Goal: Task Accomplishment & Management: Manage account settings

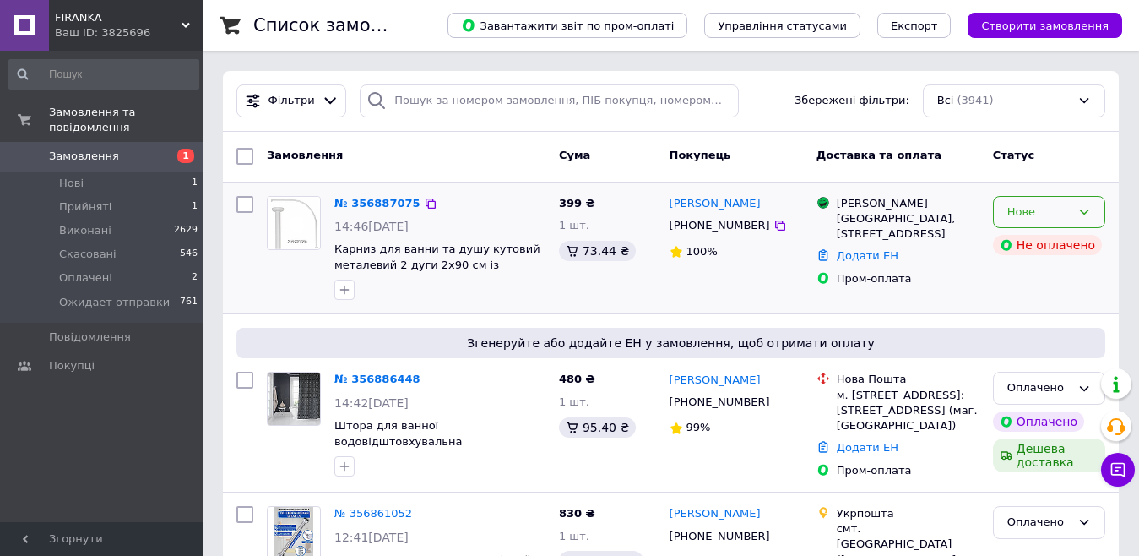
click at [1073, 212] on div "Нове" at bounding box center [1049, 212] width 112 height 33
click at [1056, 247] on li "Прийнято" at bounding box center [1049, 246] width 111 height 31
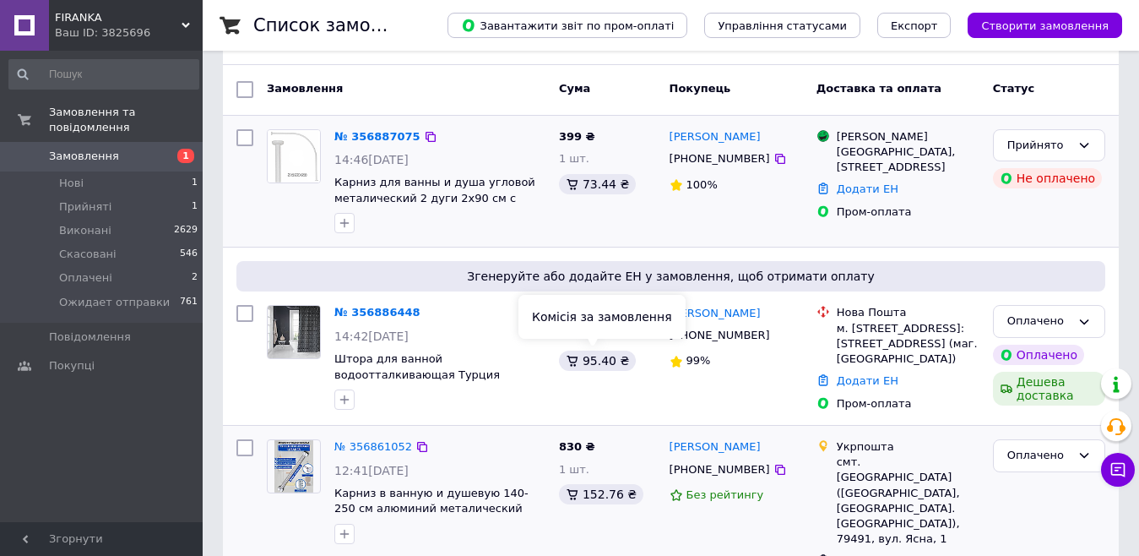
scroll to position [169, 0]
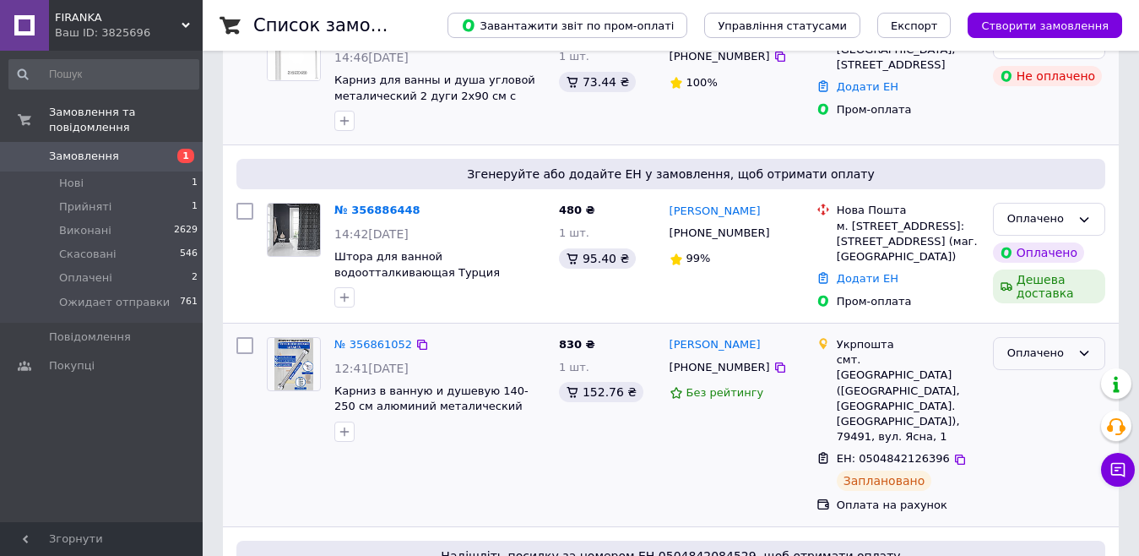
click at [1063, 362] on div "Оплачено" at bounding box center [1039, 354] width 63 height 18
click at [1025, 503] on li "Ожидает отправки" at bounding box center [1049, 489] width 111 height 48
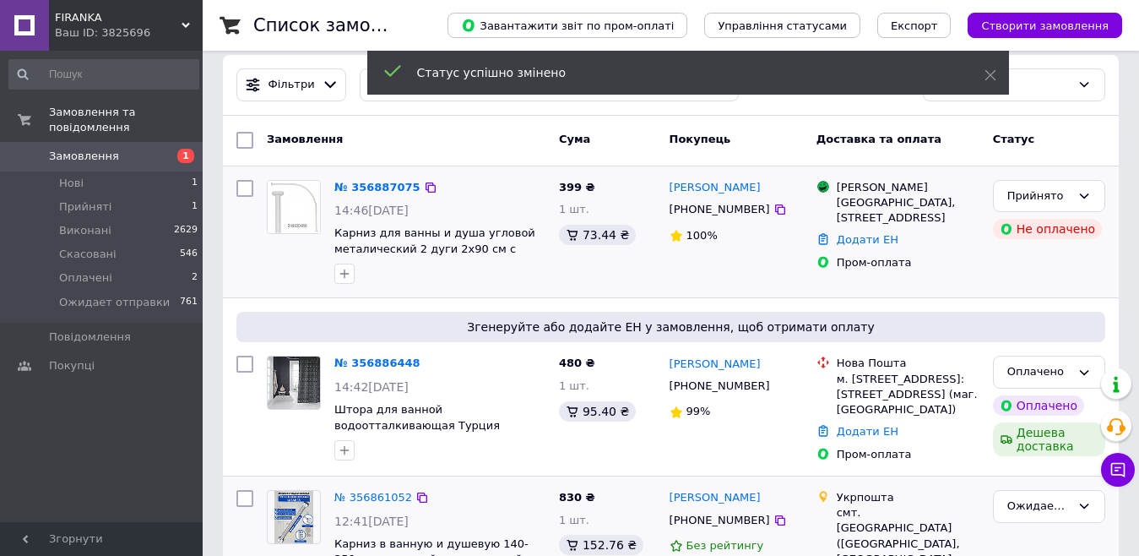
scroll to position [0, 0]
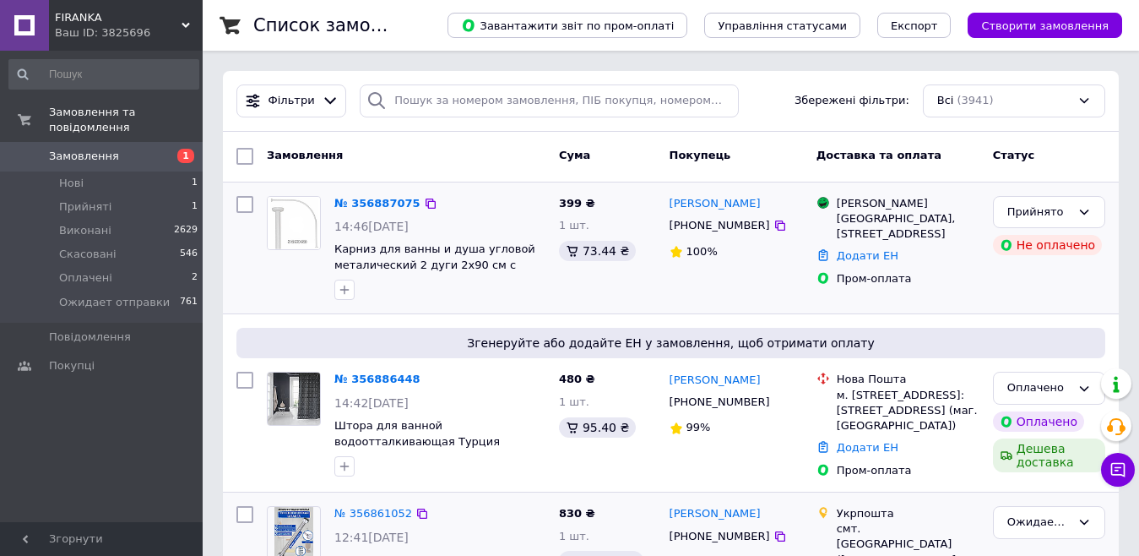
click at [758, 116] on div "Фільтри Збережені фільтри: Всі (3941)" at bounding box center [671, 100] width 883 height 33
click at [367, 204] on link "№ 356887075" at bounding box center [377, 203] width 86 height 13
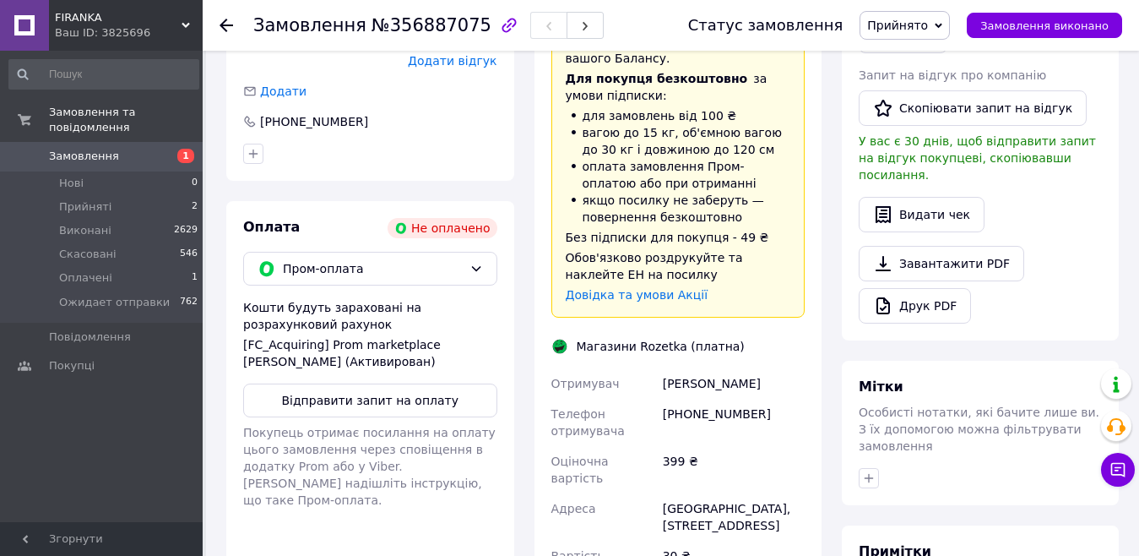
scroll to position [591, 0]
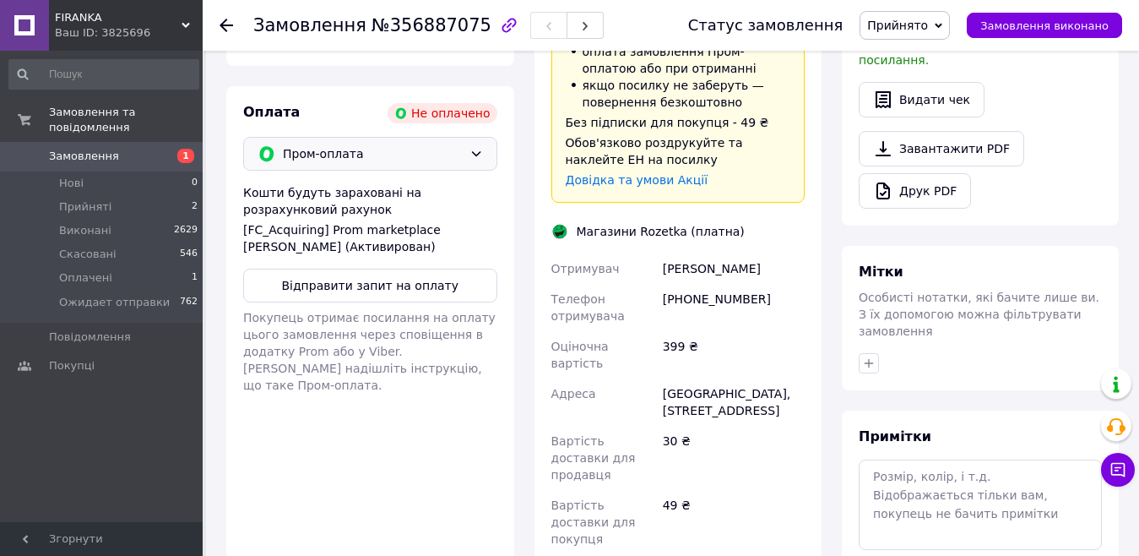
click at [466, 137] on div "Пром-оплата" at bounding box center [370, 154] width 254 height 34
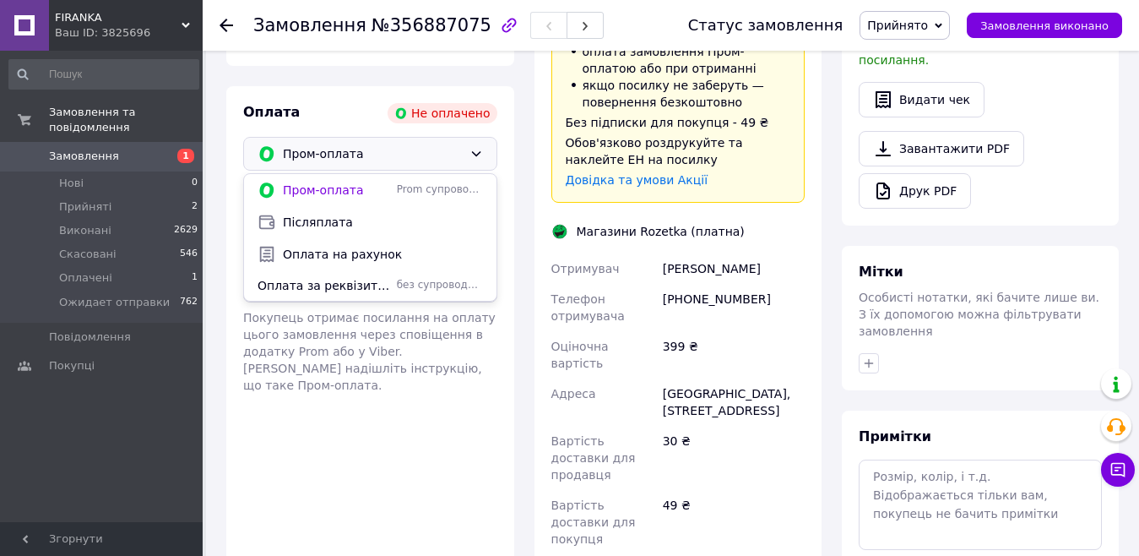
click at [527, 220] on div "Доставка Редагувати Доставка до магазинів Rozetka Для продавця 30 ₴   (згідно з…" at bounding box center [678, 273] width 308 height 921
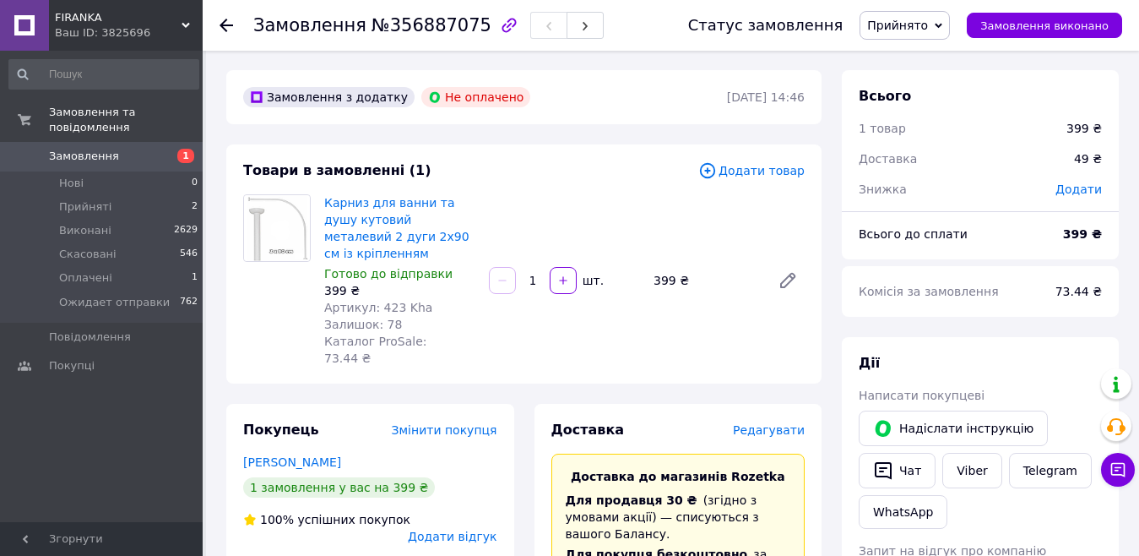
scroll to position [0, 0]
click at [78, 270] on span "Оплачені" at bounding box center [85, 277] width 53 height 15
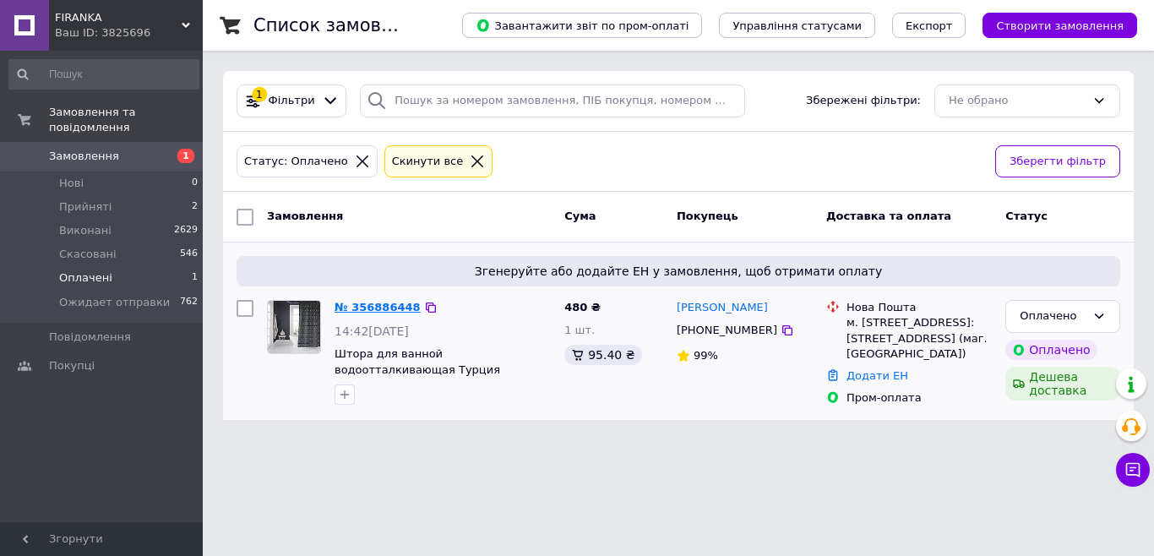
click at [372, 304] on link "№ 356886448" at bounding box center [377, 307] width 86 height 13
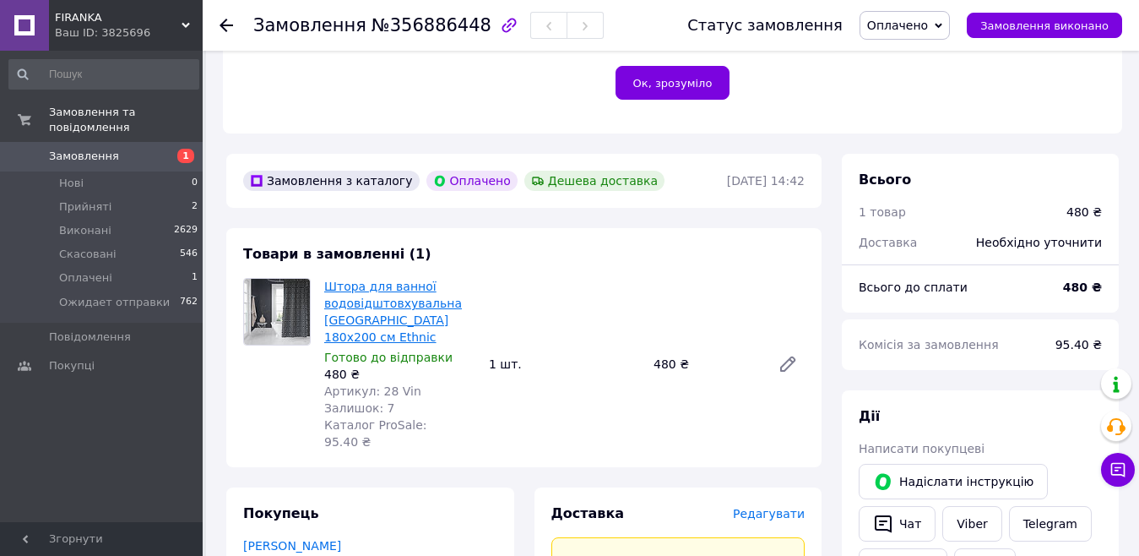
scroll to position [422, 0]
click at [334, 279] on link "Штора для ванної водовідштовхувальна [GEOGRAPHIC_DATA] 180х200 см Ethnic" at bounding box center [393, 311] width 138 height 64
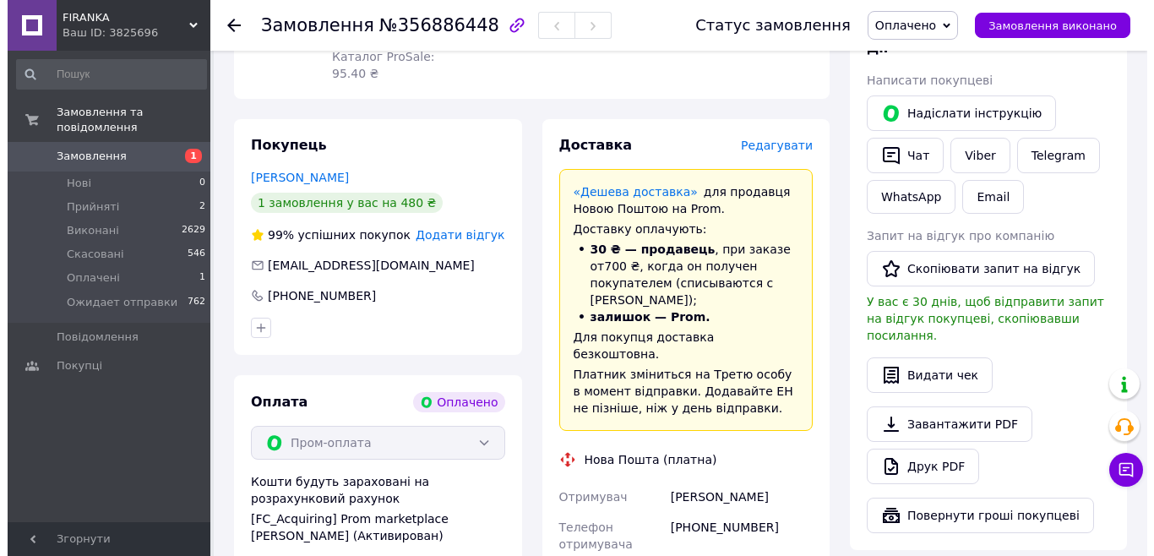
scroll to position [760, 0]
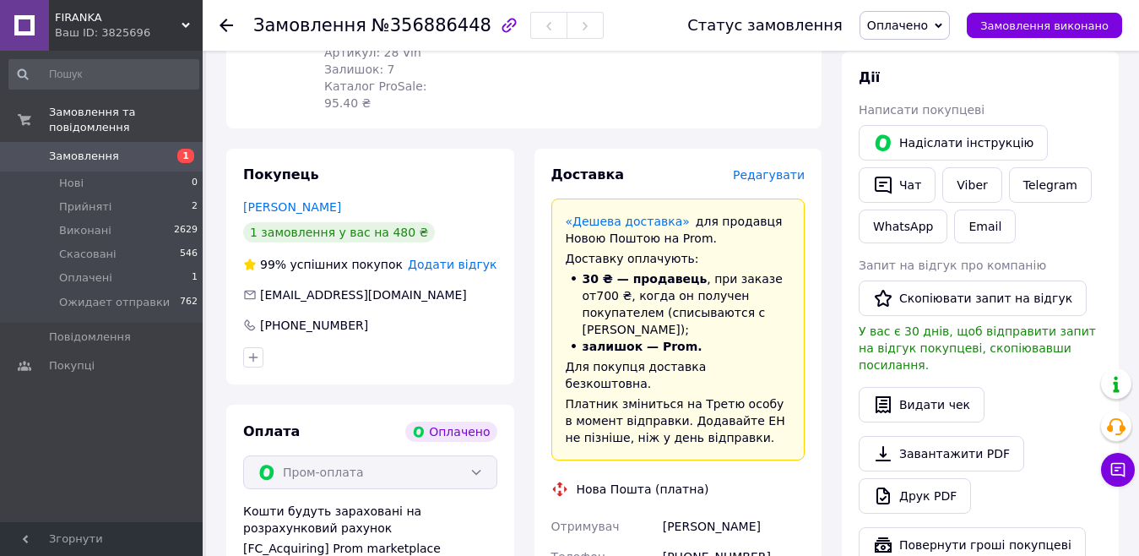
click at [781, 168] on span "Редагувати" at bounding box center [769, 175] width 72 height 14
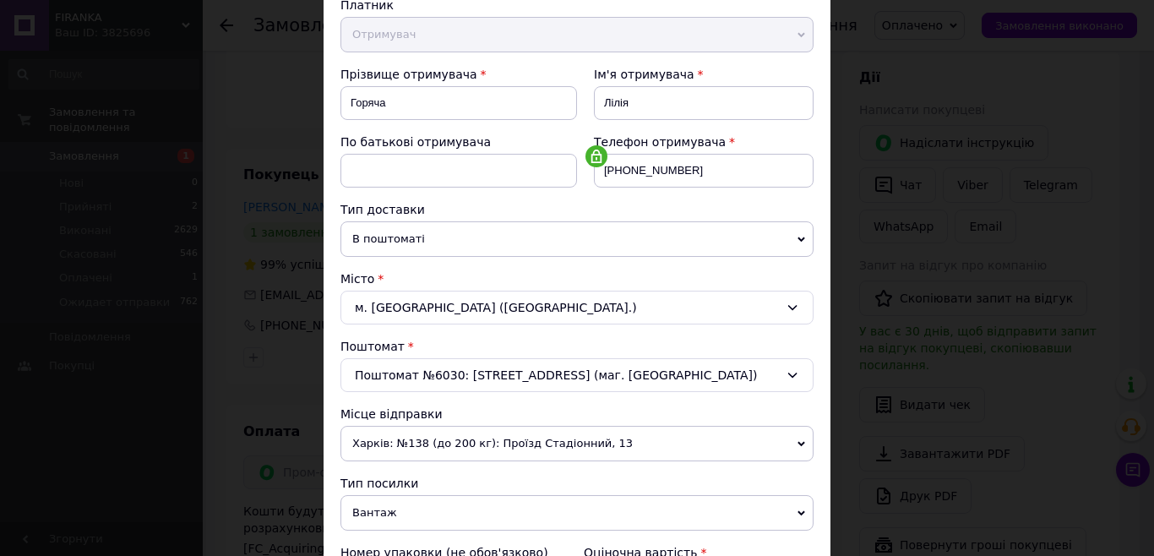
scroll to position [507, 0]
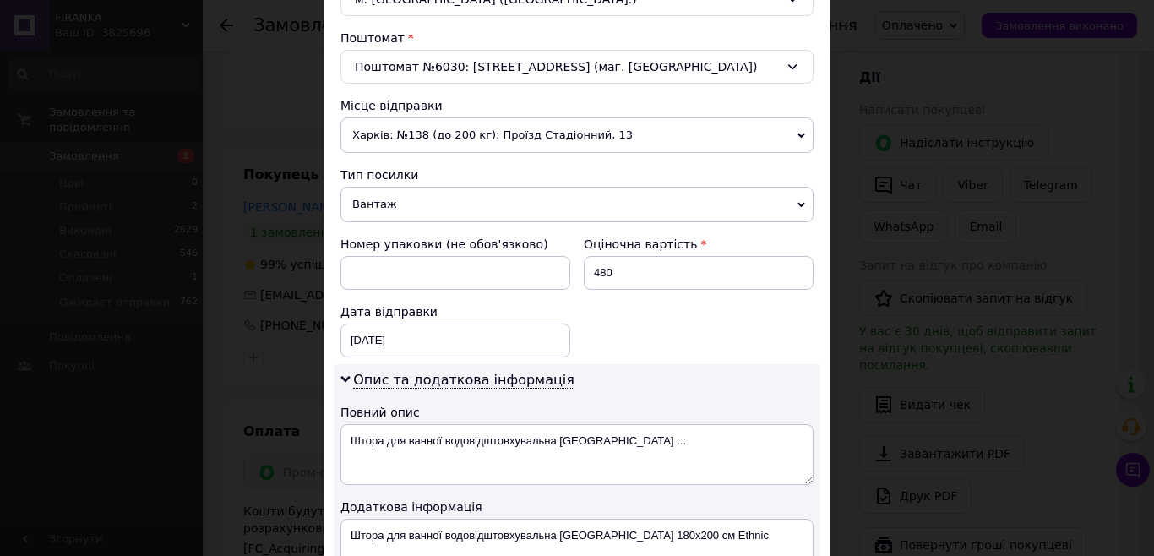
click at [539, 214] on span "Вантаж" at bounding box center [576, 204] width 473 height 35
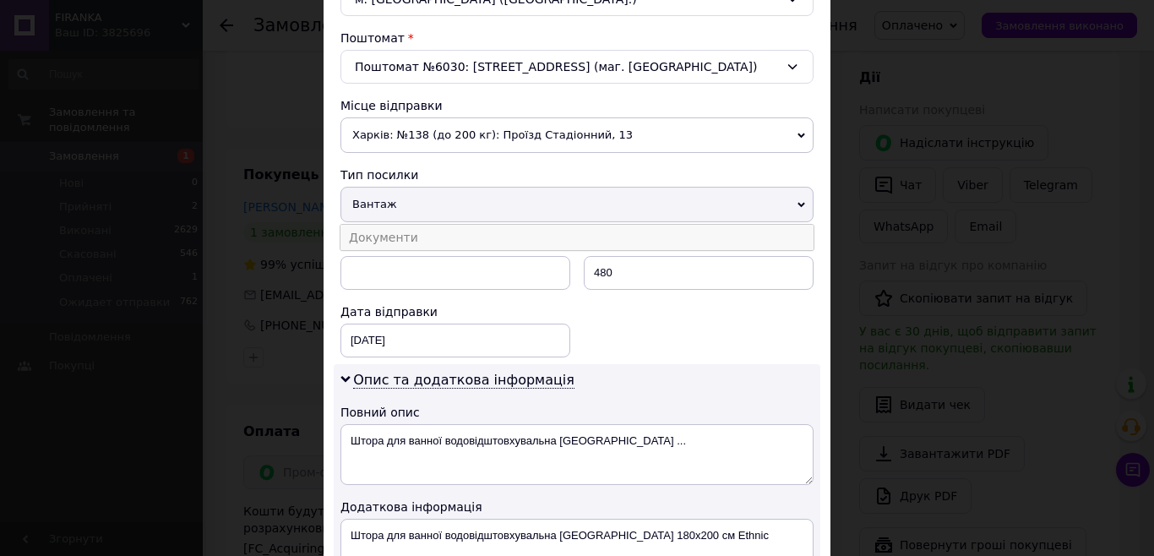
click at [435, 232] on li "Документи" at bounding box center [576, 237] width 473 height 25
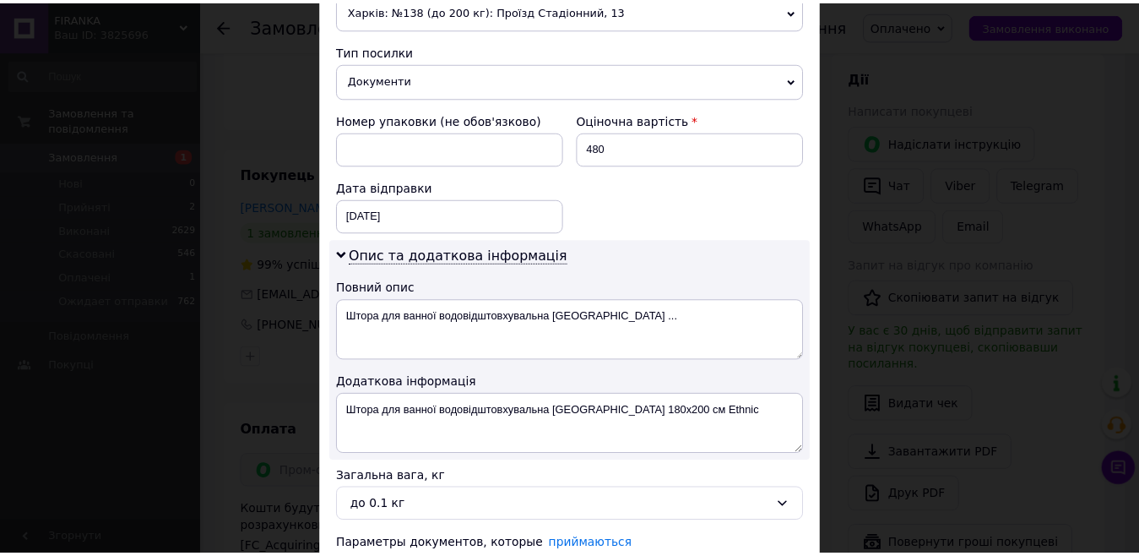
scroll to position [760, 0]
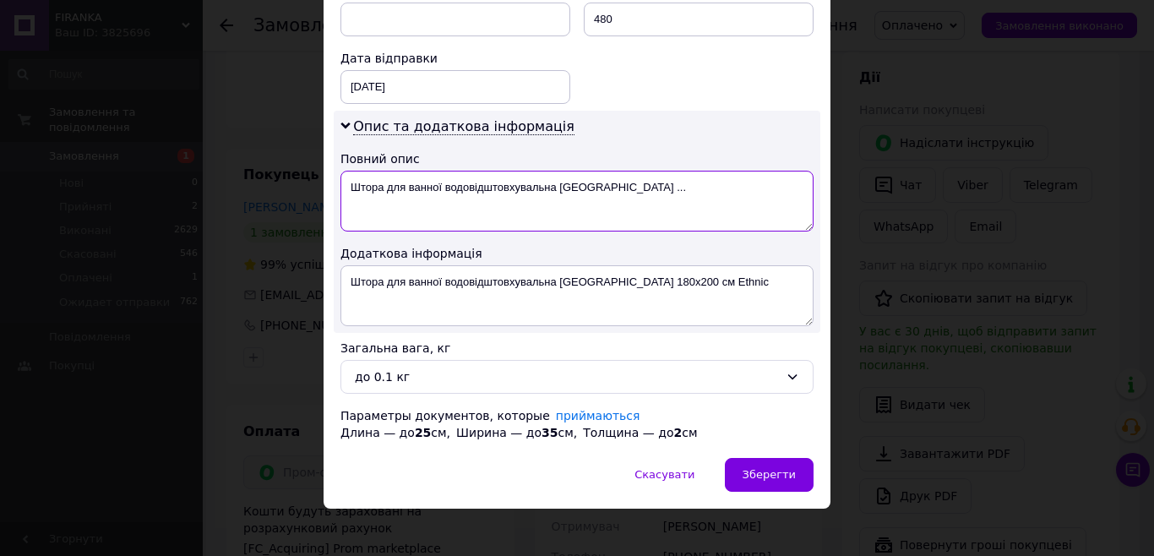
drag, startPoint x: 383, startPoint y: 182, endPoint x: 656, endPoint y: 188, distance: 272.8
click at [656, 188] on textarea "Штора для ванної водовідштовхувальна [GEOGRAPHIC_DATA] ..." at bounding box center [576, 201] width 473 height 61
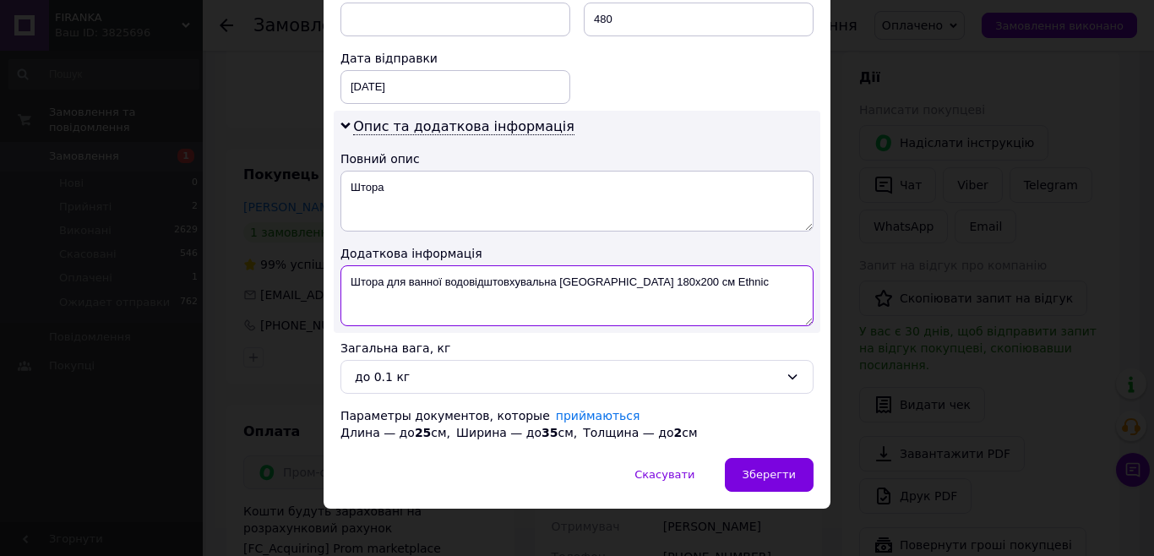
drag, startPoint x: 612, startPoint y: 280, endPoint x: 716, endPoint y: 269, distance: 104.5
click at [716, 269] on textarea "Штора для ванної водовідштовхувальна [GEOGRAPHIC_DATA] 180х200 см Ethnic" at bounding box center [576, 295] width 473 height 61
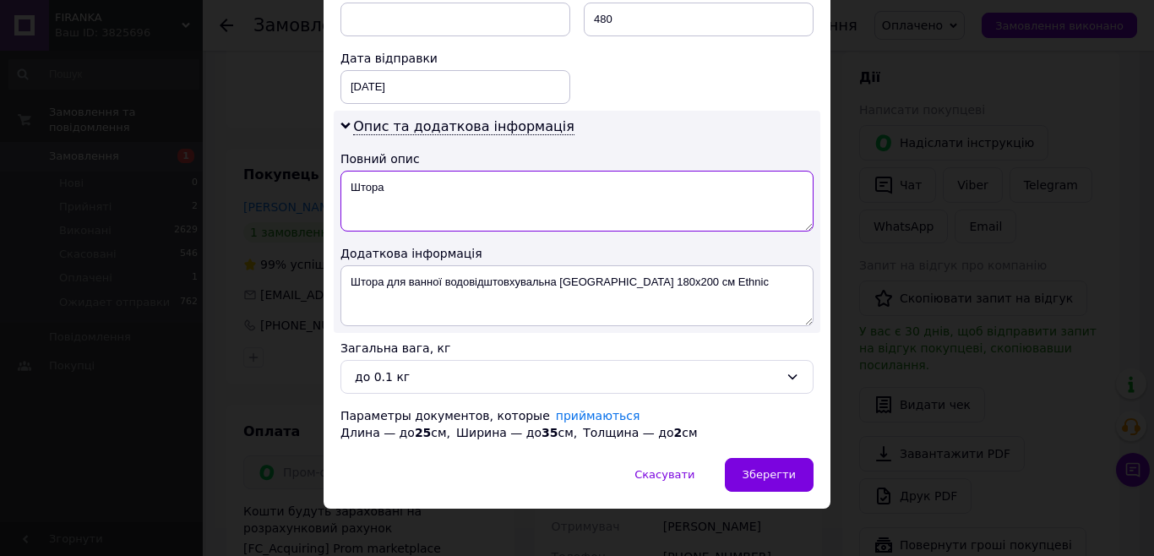
click at [399, 179] on textarea "Штора" at bounding box center [576, 201] width 473 height 61
click at [420, 185] on textarea "Штора Тропік" at bounding box center [576, 201] width 473 height 61
paste textarea "180х200 см Ethnic"
drag, startPoint x: 535, startPoint y: 181, endPoint x: 347, endPoint y: 186, distance: 188.4
click at [347, 186] on textarea "Штора Тропік 180х200 см Ethnic" at bounding box center [576, 201] width 473 height 61
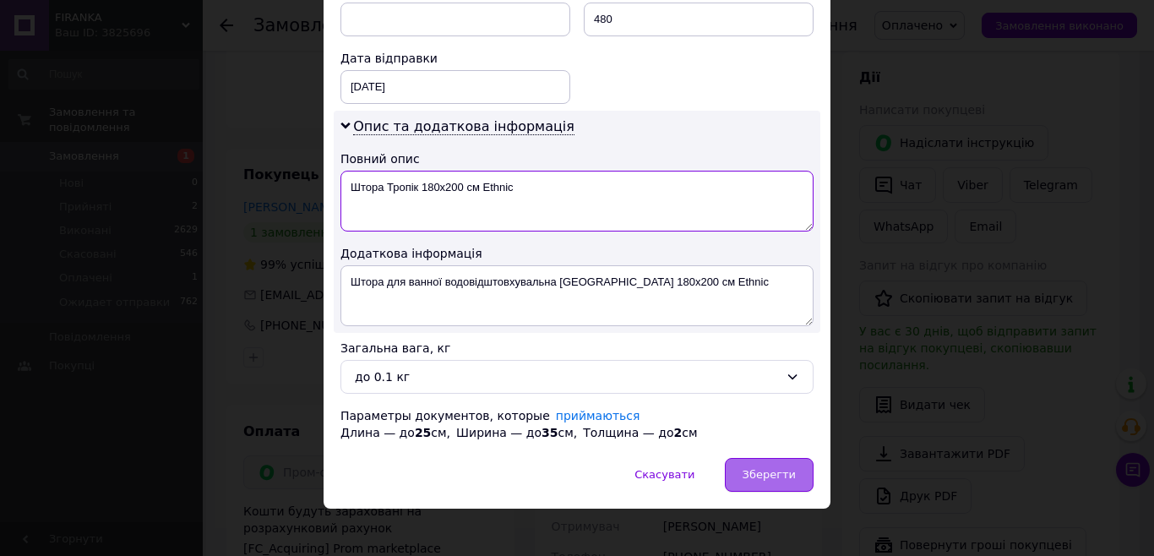
type textarea "Штора Тропік 180х200 см Ethnic"
click at [743, 468] on div "Зберегти" at bounding box center [769, 475] width 89 height 34
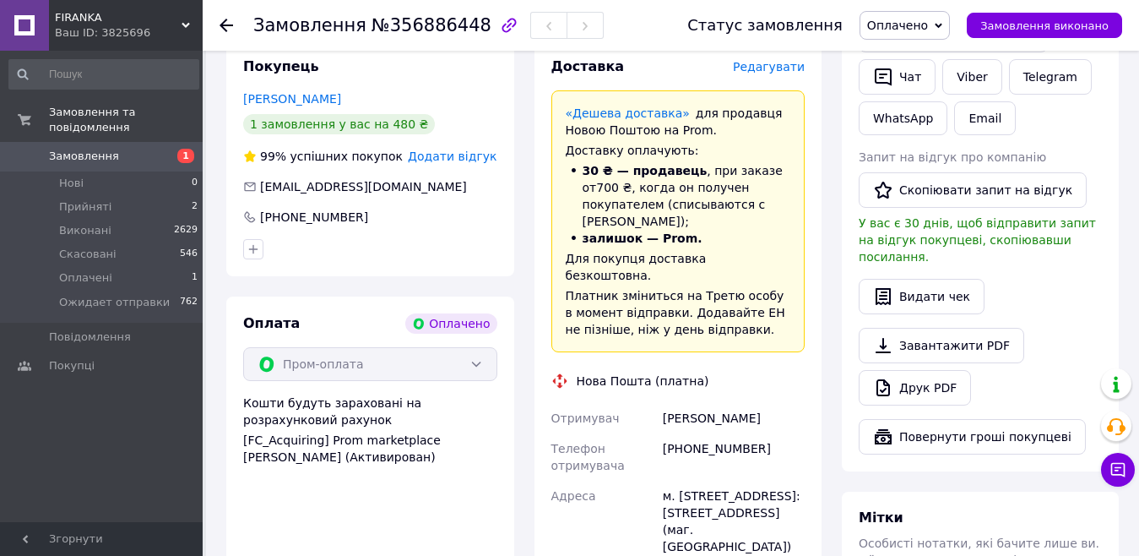
scroll to position [1098, 0]
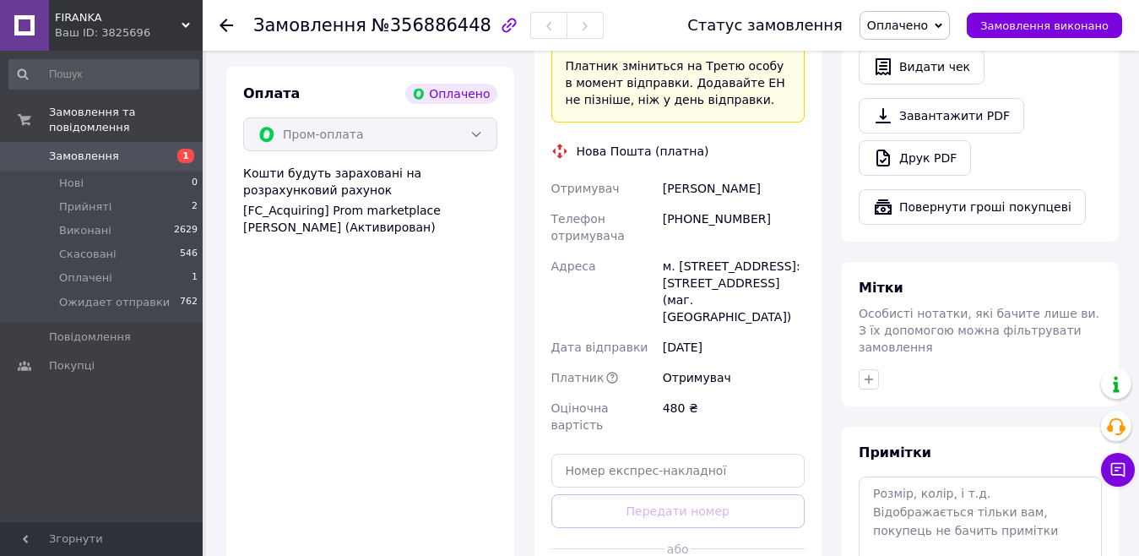
drag, startPoint x: 655, startPoint y: 505, endPoint x: 545, endPoint y: 429, distance: 133.5
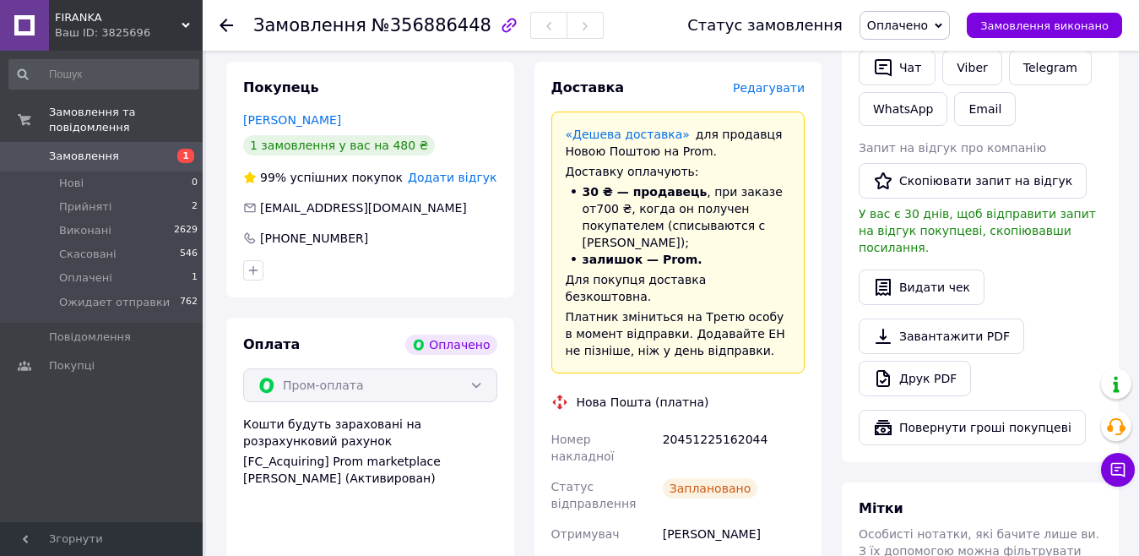
scroll to position [845, 0]
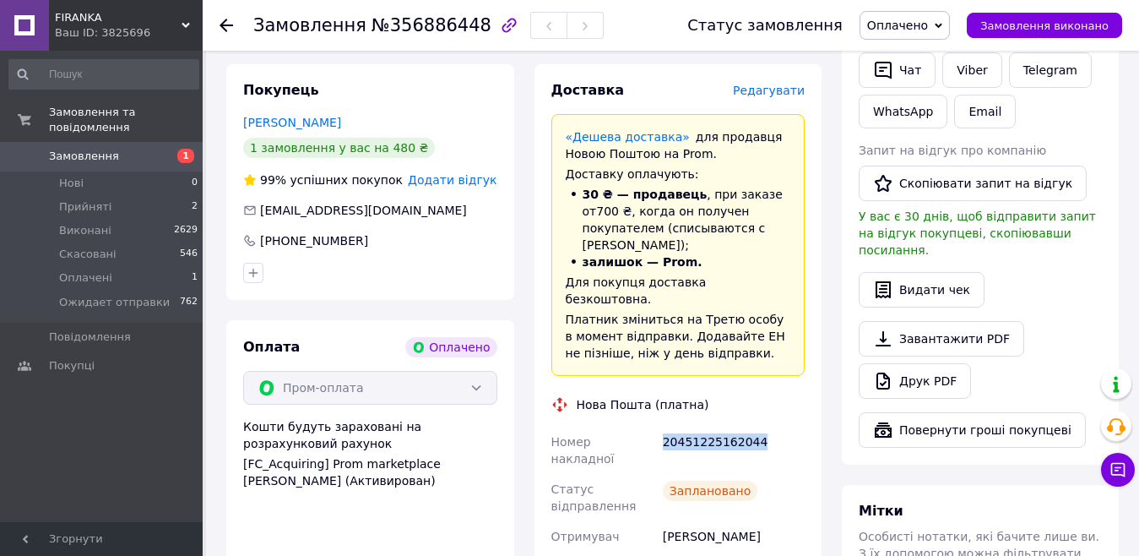
drag, startPoint x: 758, startPoint y: 368, endPoint x: 655, endPoint y: 372, distance: 103.1
copy div "Номер накладної 20451225162044"
click at [918, 25] on span "Оплачено" at bounding box center [897, 26] width 61 height 14
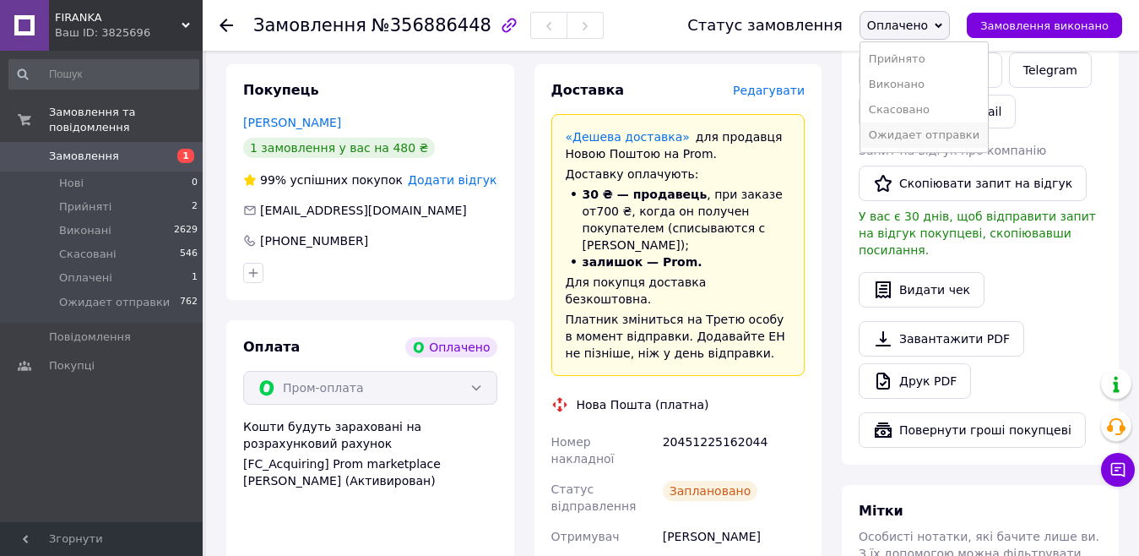
click at [919, 139] on li "Ожидает отправки" at bounding box center [925, 134] width 128 height 25
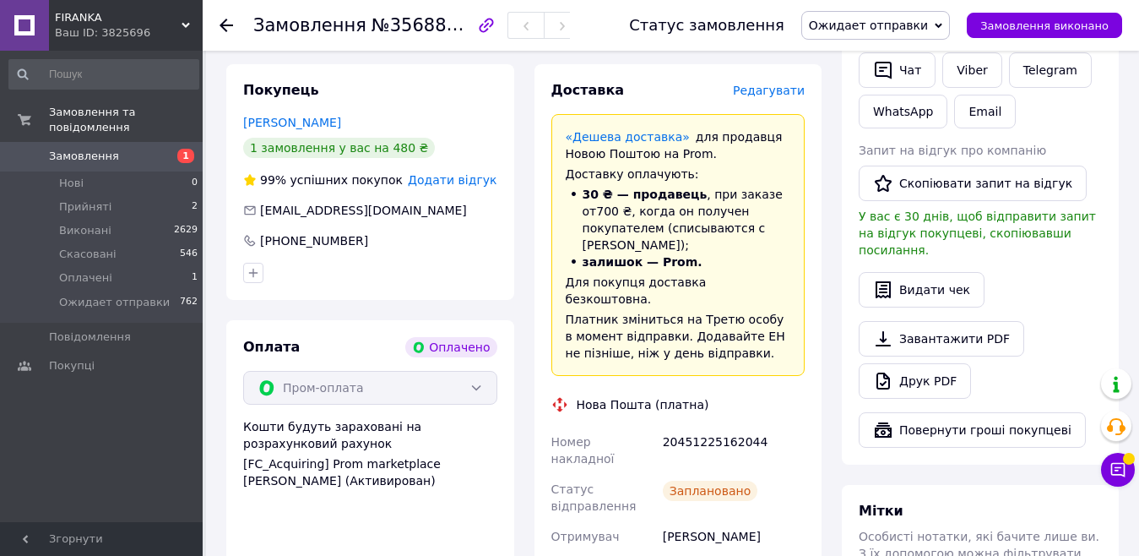
click at [82, 199] on span "Прийняті" at bounding box center [85, 206] width 52 height 15
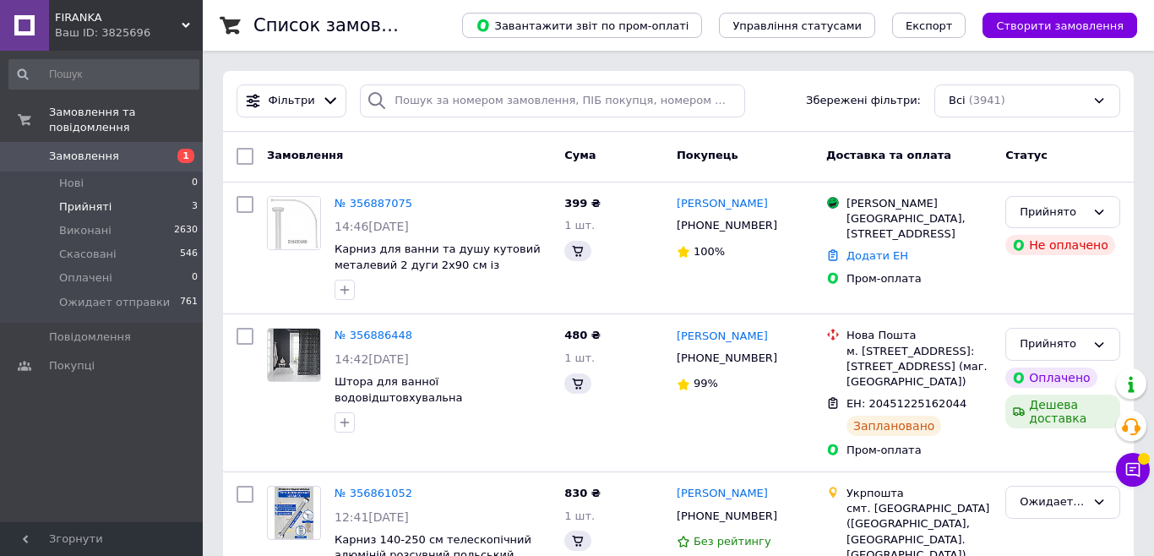
click at [76, 199] on span "Прийняті" at bounding box center [85, 206] width 52 height 15
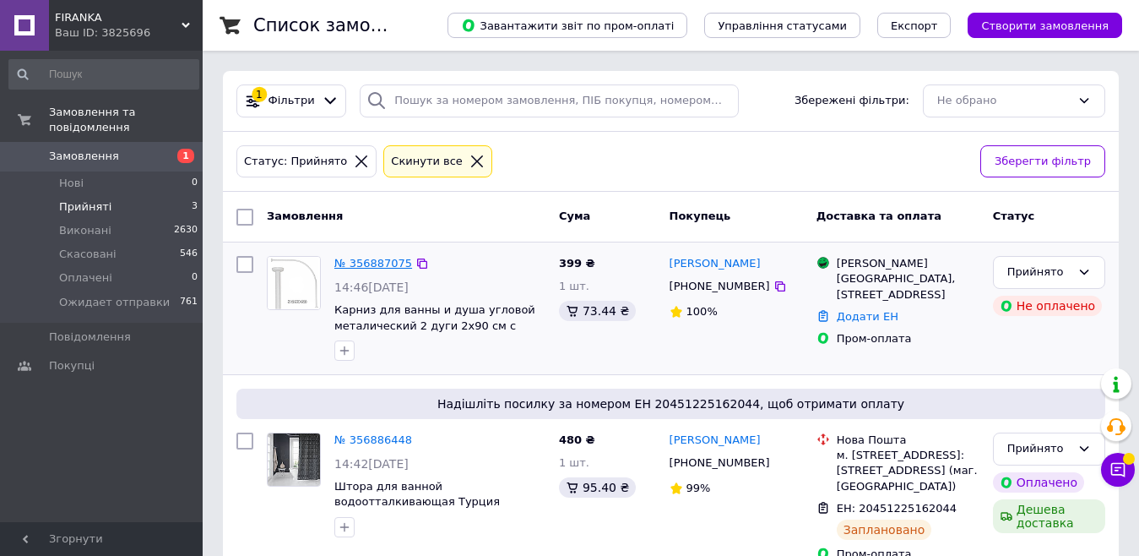
click at [378, 263] on link "№ 356887075" at bounding box center [373, 263] width 78 height 13
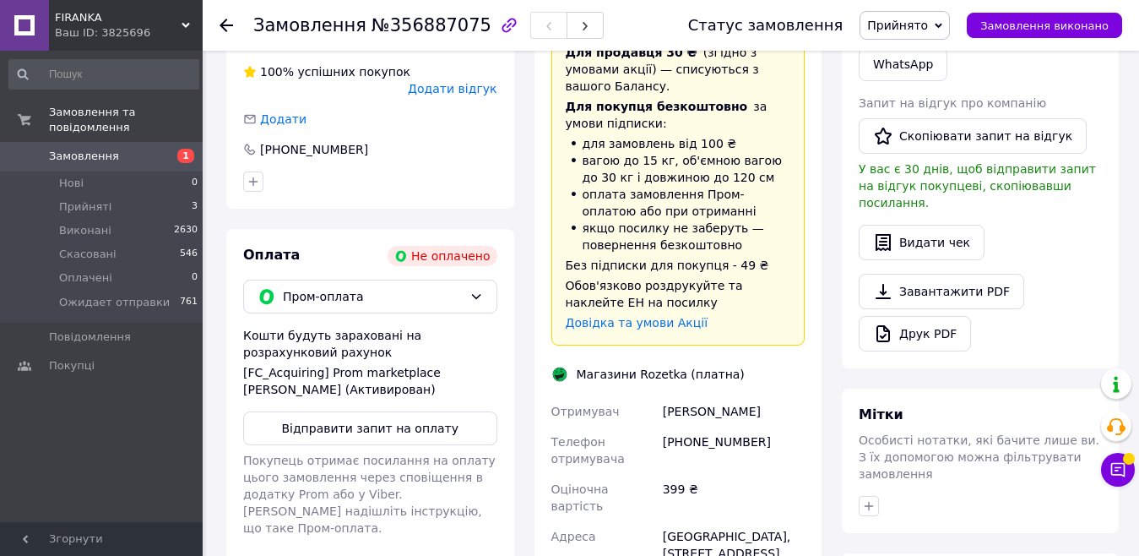
scroll to position [591, 0]
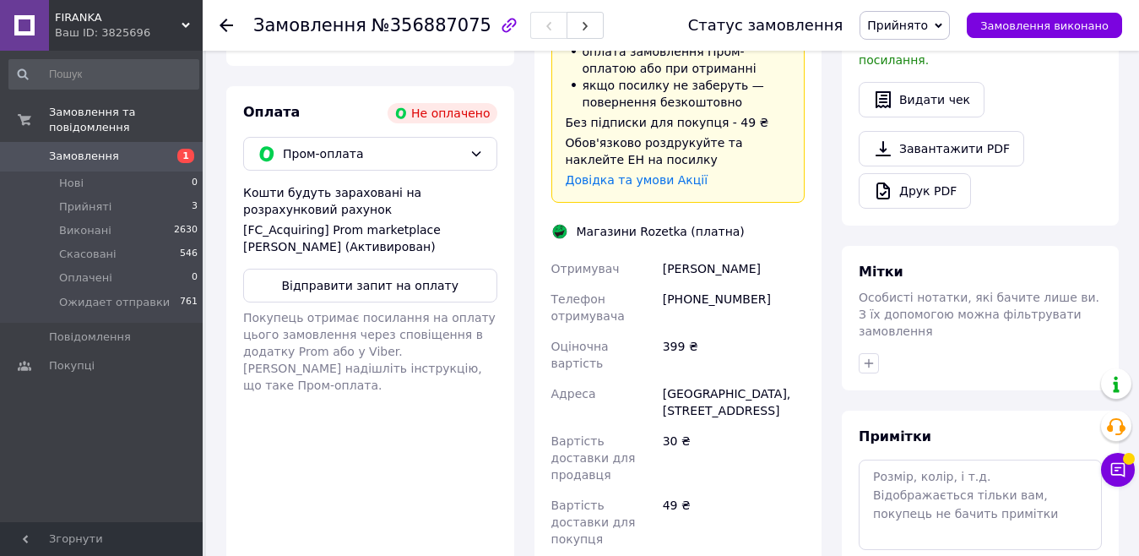
click at [416, 346] on div "Оплата Не оплачено Пром-оплата Кошти будуть зараховані на розрахунковий рахунок…" at bounding box center [370, 410] width 288 height 648
click at [370, 144] on span "Пром-оплата" at bounding box center [373, 153] width 180 height 19
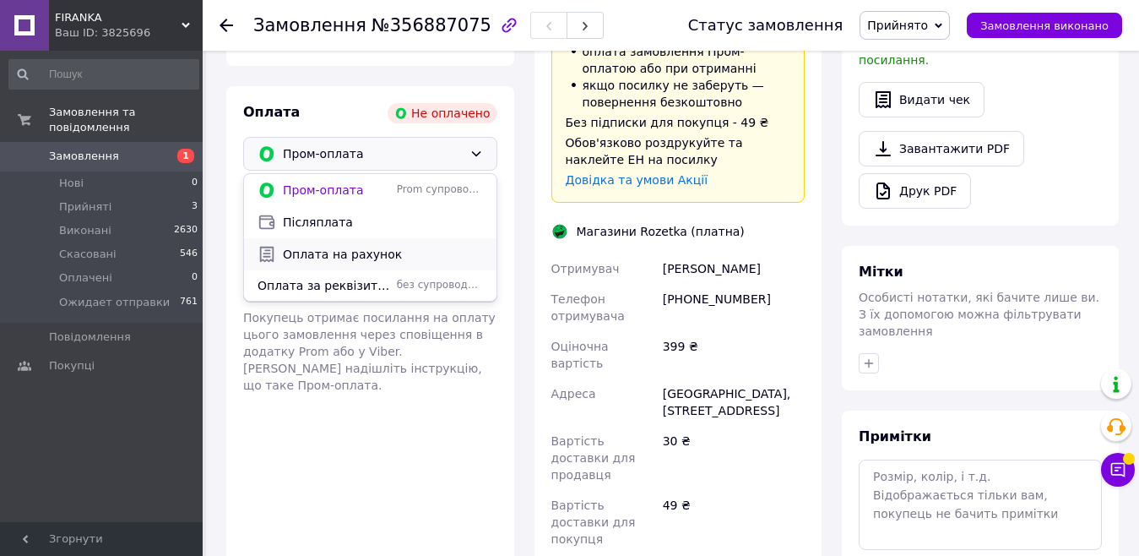
click at [355, 246] on span "Оплата на рахунок" at bounding box center [383, 254] width 200 height 17
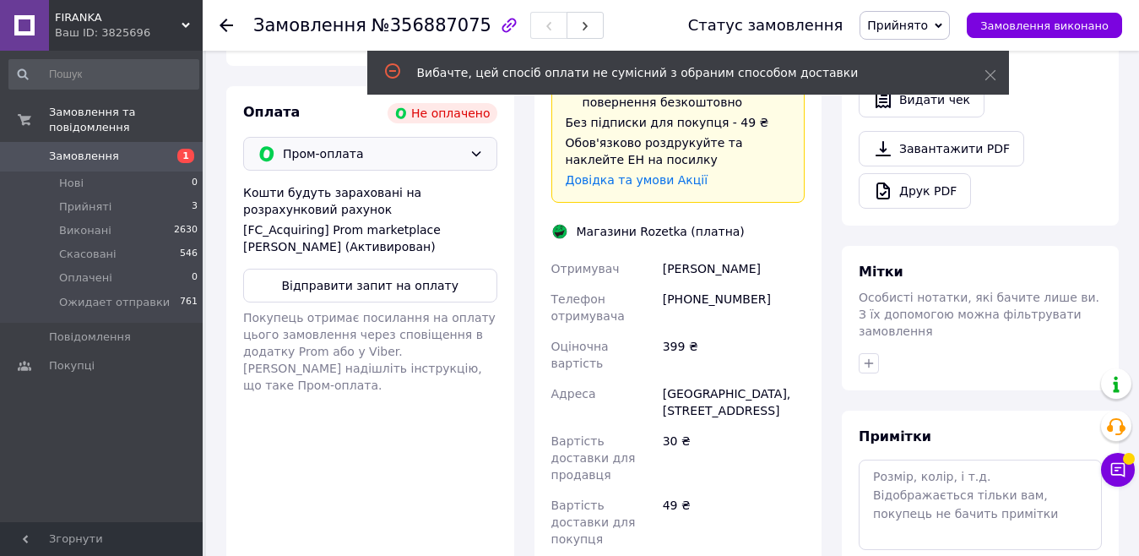
drag, startPoint x: 410, startPoint y: 384, endPoint x: 383, endPoint y: 406, distance: 35.5
click at [410, 386] on div "Оплата Не оплачено Пром-оплата Кошти будуть зараховані на розрахунковий рахунок…" at bounding box center [370, 410] width 288 height 648
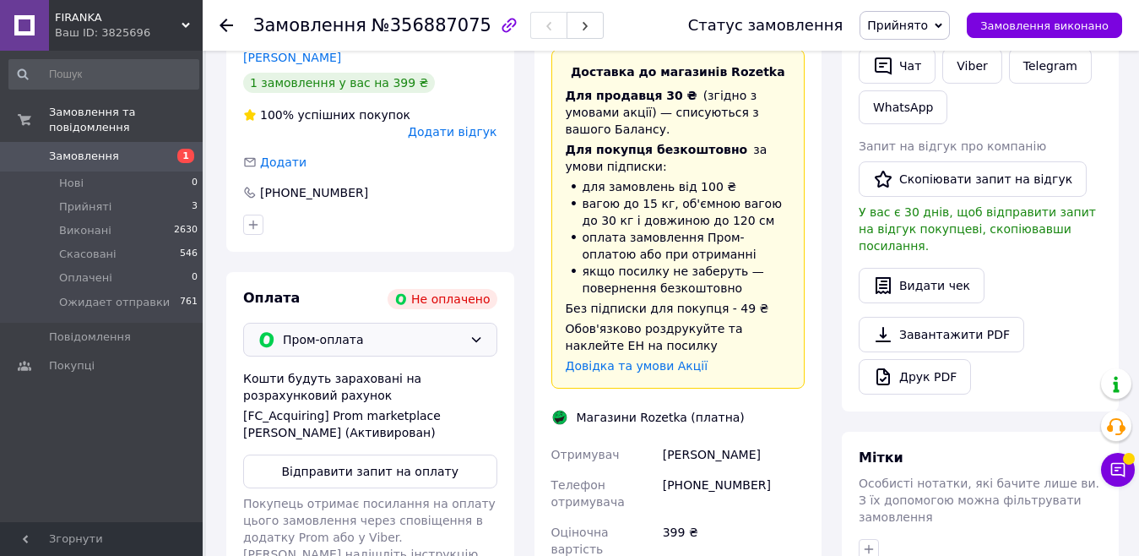
scroll to position [413, 0]
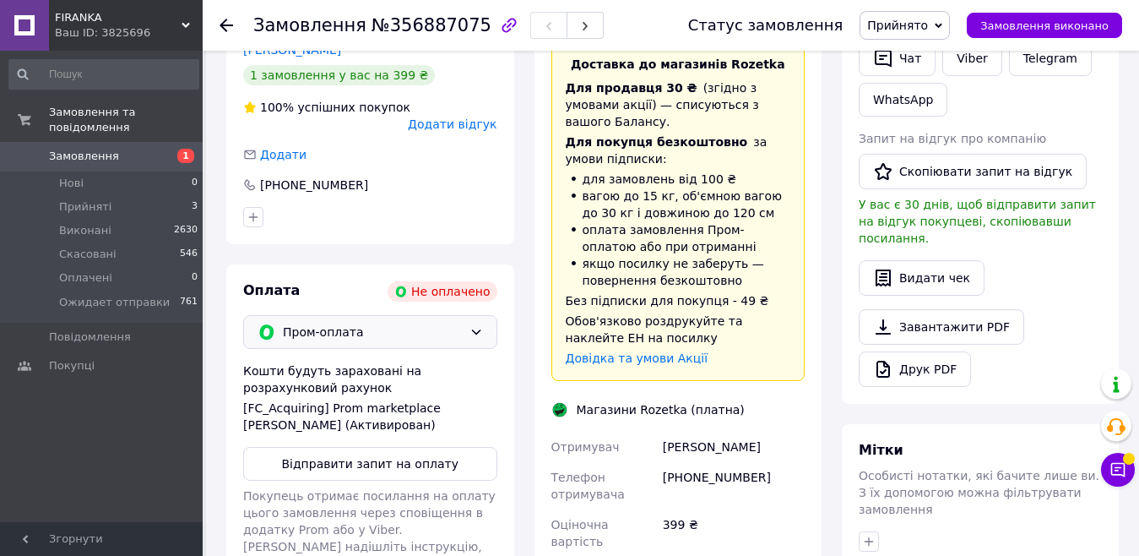
click at [471, 325] on icon at bounding box center [477, 332] width 14 height 14
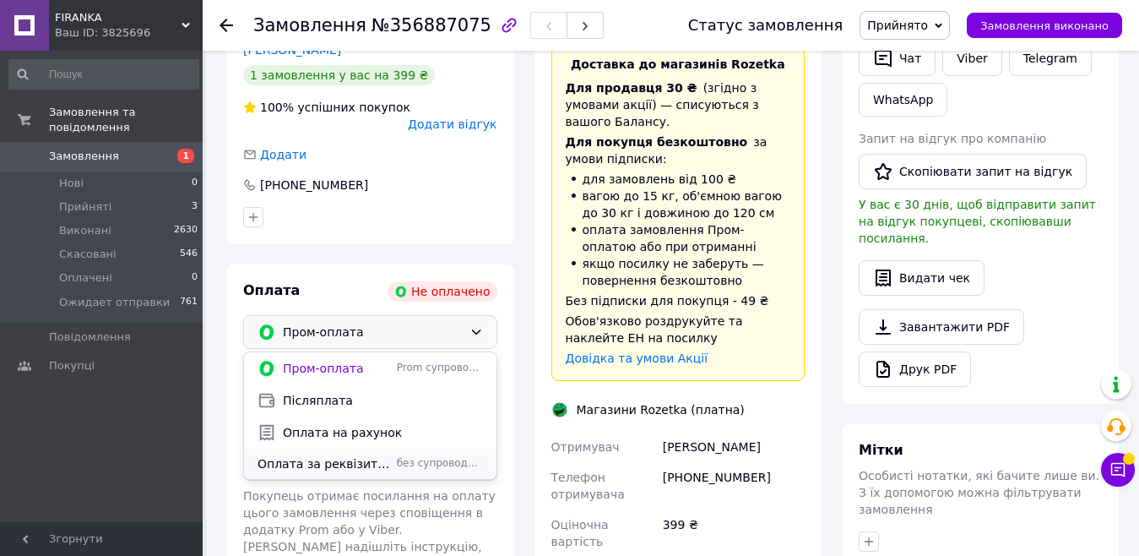
click at [366, 455] on span "Оплата за реквізитами" at bounding box center [324, 463] width 133 height 17
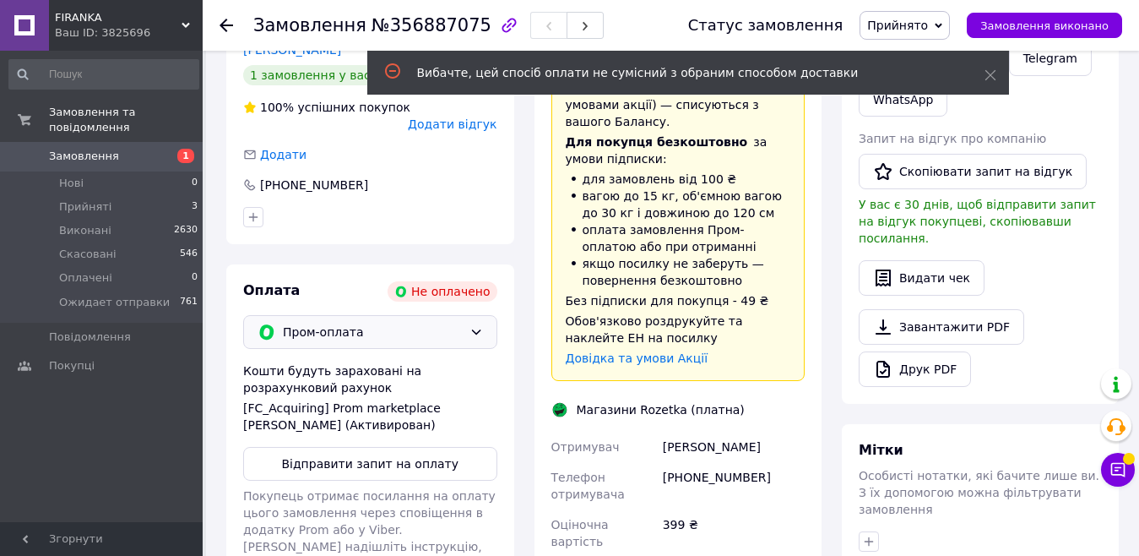
click at [481, 325] on icon at bounding box center [477, 332] width 14 height 14
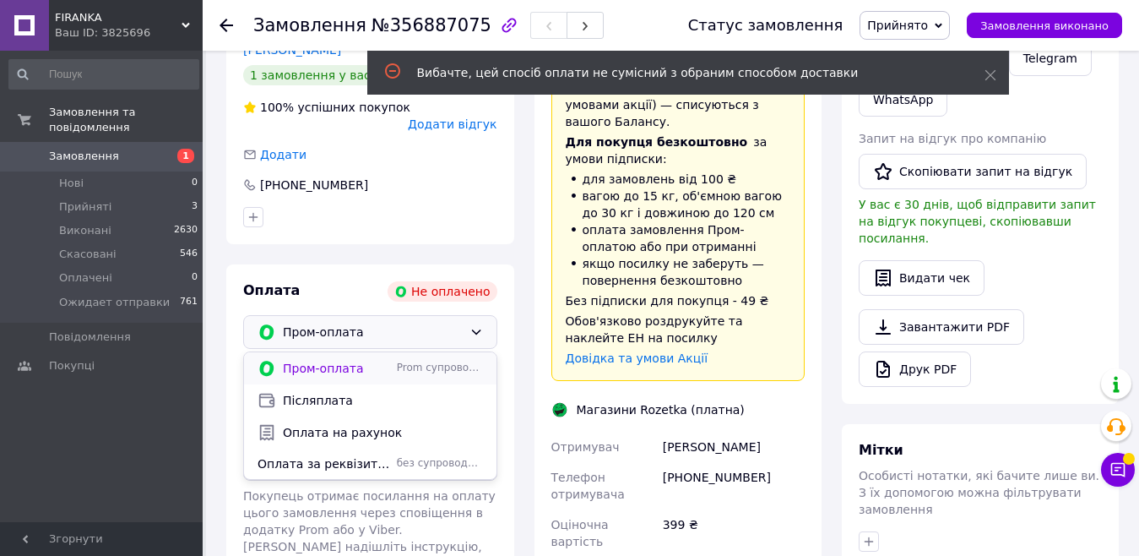
click at [350, 360] on span "Пром-оплата" at bounding box center [336, 368] width 107 height 17
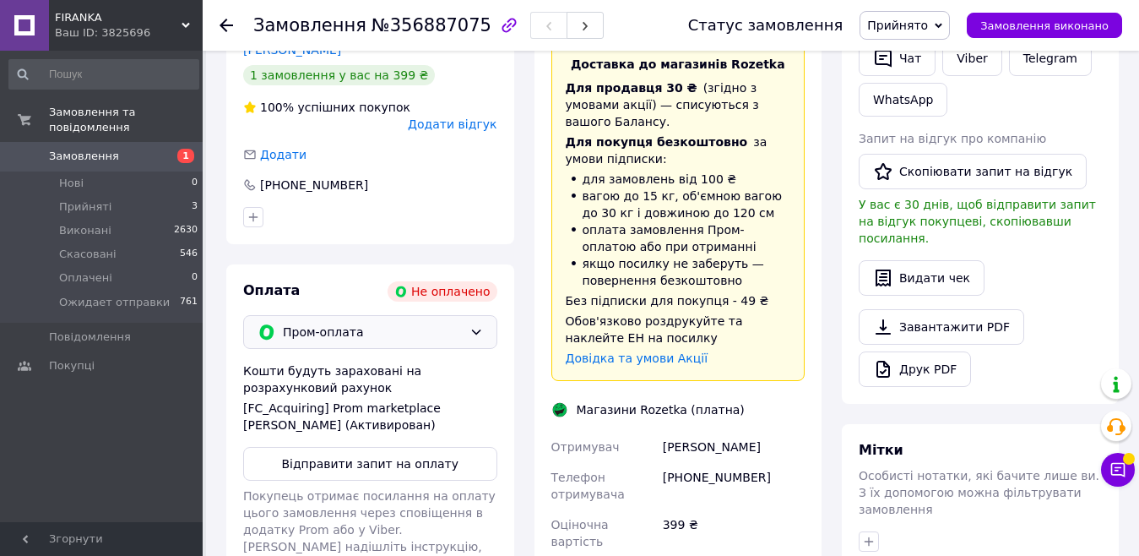
drag, startPoint x: 473, startPoint y: 280, endPoint x: 469, endPoint y: 270, distance: 11.0
click at [473, 325] on icon at bounding box center [477, 332] width 14 height 14
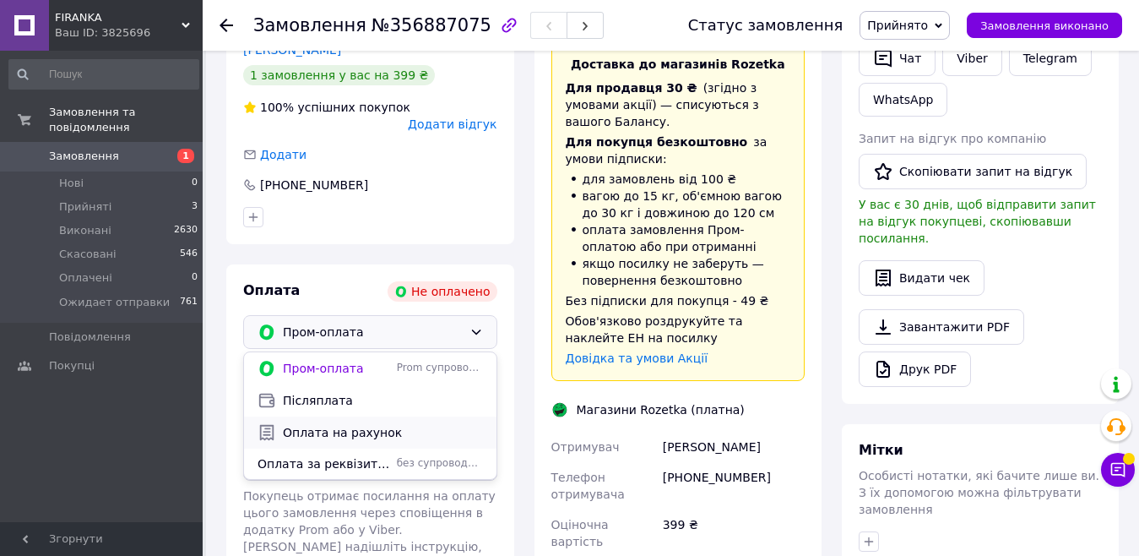
click at [385, 424] on span "Оплата на рахунок" at bounding box center [383, 432] width 200 height 17
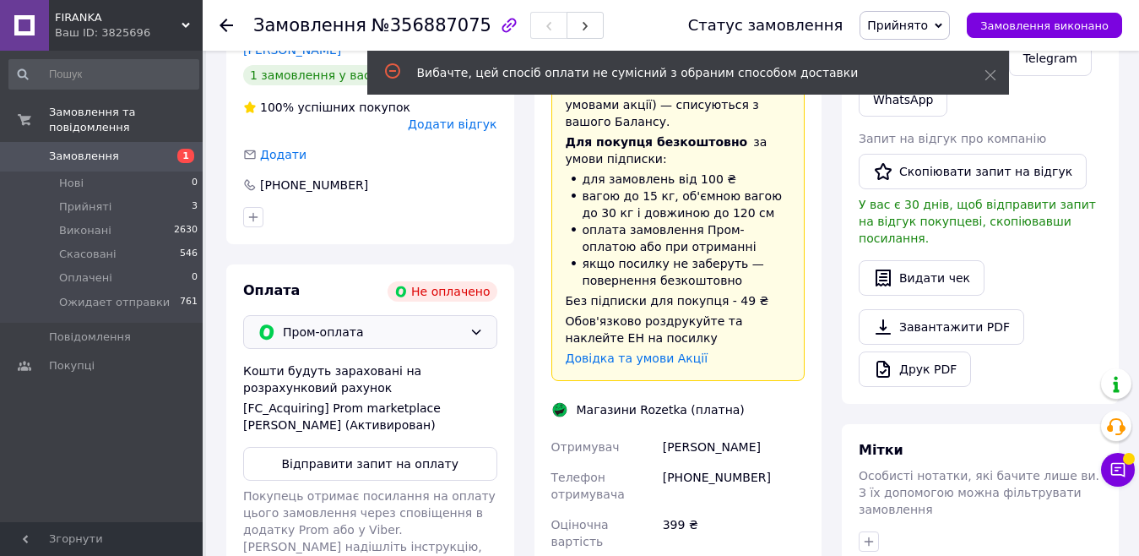
click at [1119, 86] on div "Всього 1 товар 399 ₴ Доставка 49 ₴ Знижка Додати Всього до сплати 399 ₴ Комісія…" at bounding box center [980, 455] width 297 height 1594
click at [1123, 123] on div "Всього 1 товар 399 ₴ Доставка 49 ₴ Знижка Додати Всього до сплати 399 ₴ Комісія…" at bounding box center [980, 455] width 297 height 1594
click at [517, 176] on div "Покупець Змінити покупця [PERSON_NAME] 1 замовлення у вас на 399 ₴ 100% успішни…" at bounding box center [370, 452] width 308 height 921
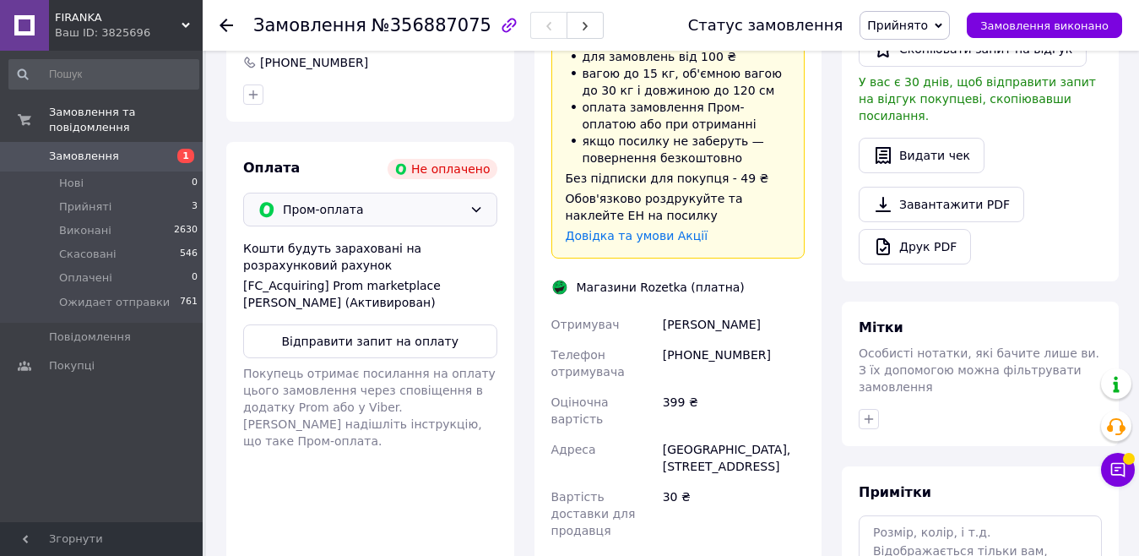
scroll to position [422, 0]
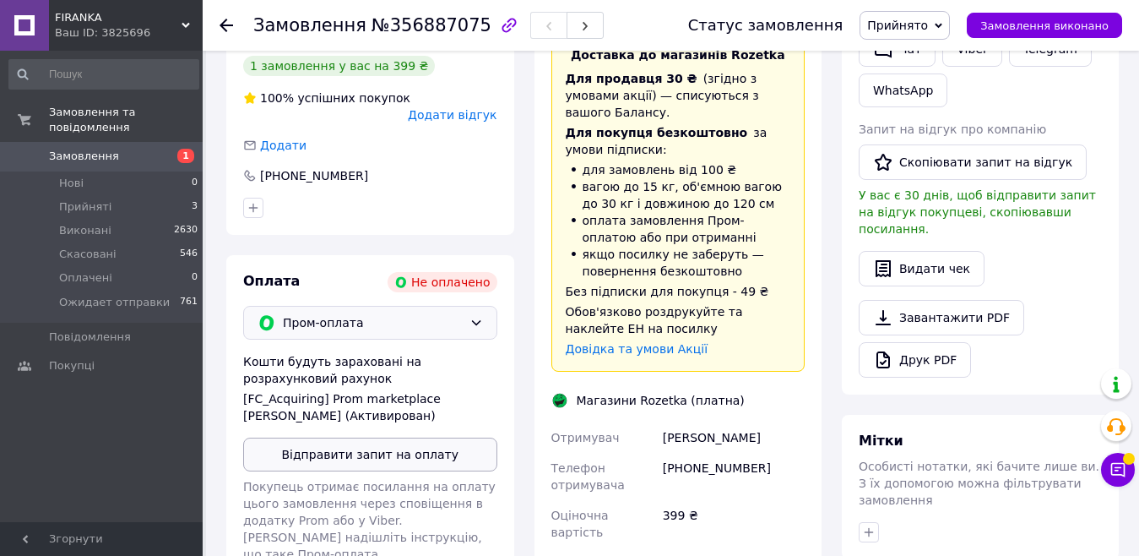
click at [371, 437] on button "Відправити запит на оплату" at bounding box center [370, 454] width 254 height 34
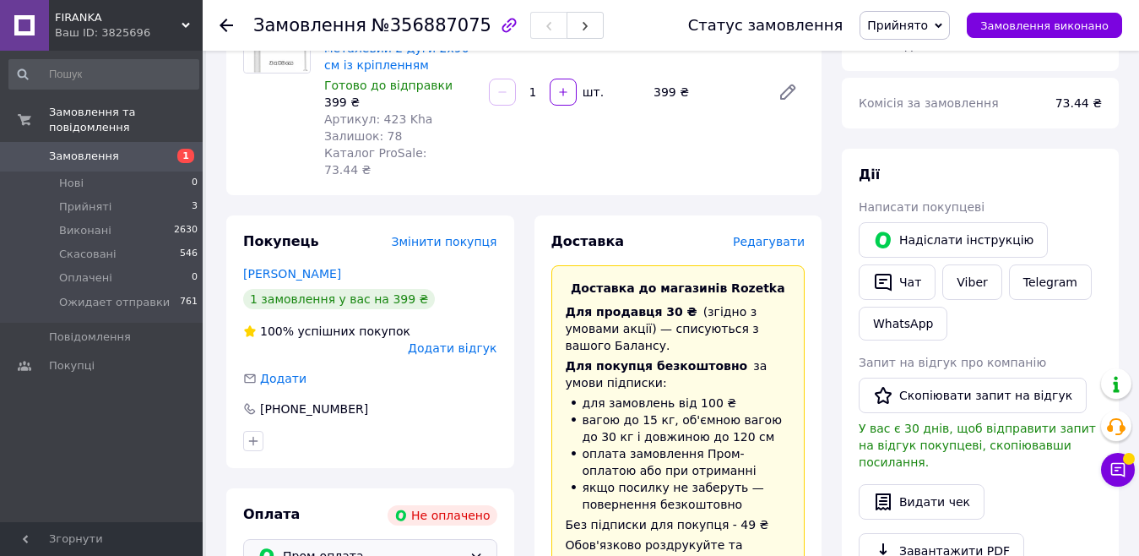
scroll to position [169, 0]
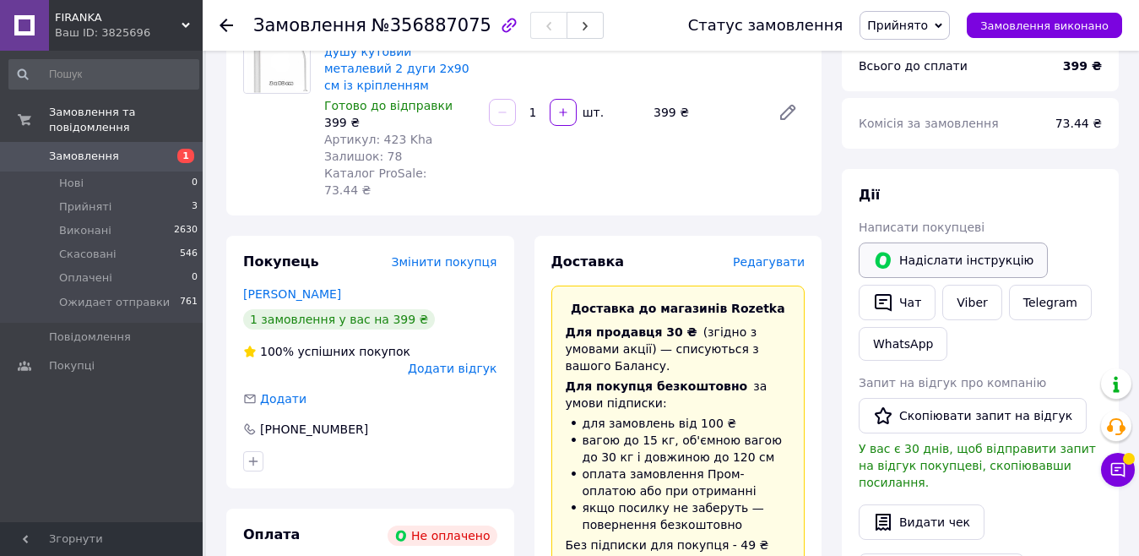
click at [916, 254] on button "Надіслати інструкцію" at bounding box center [953, 259] width 189 height 35
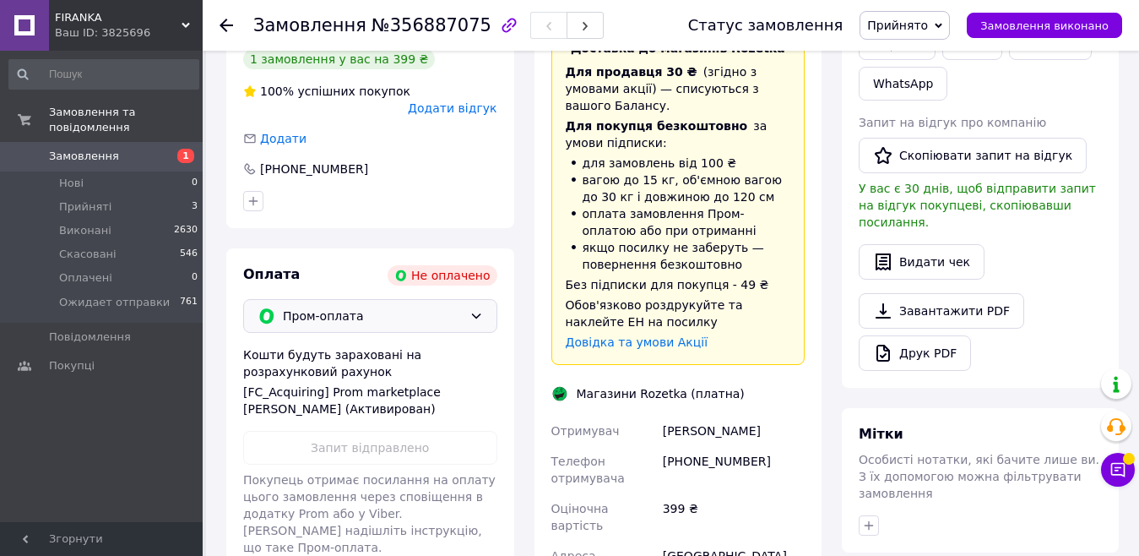
scroll to position [519, 0]
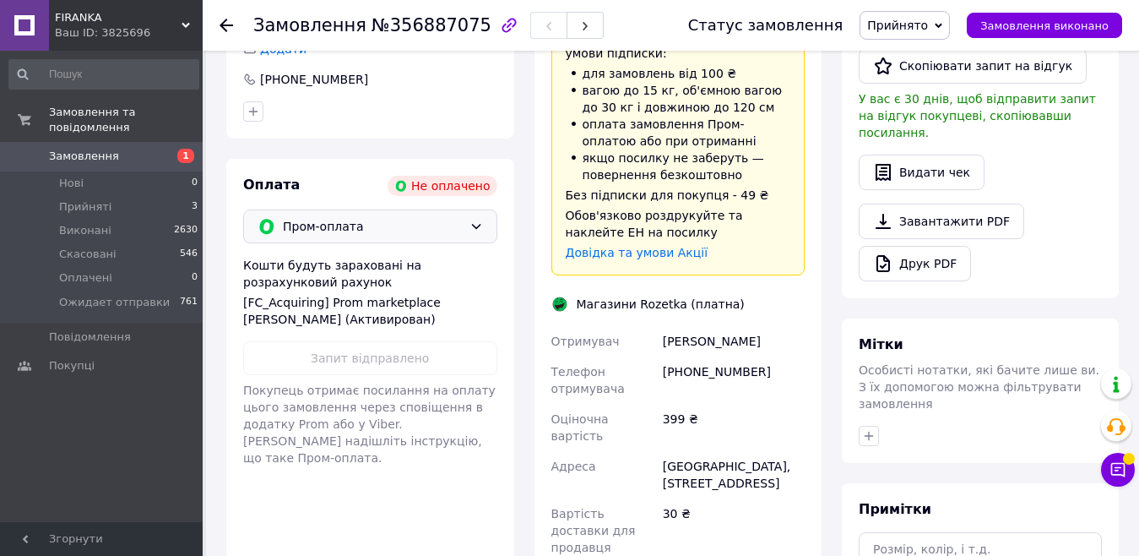
click at [408, 217] on span "Пром-оплата" at bounding box center [373, 226] width 180 height 19
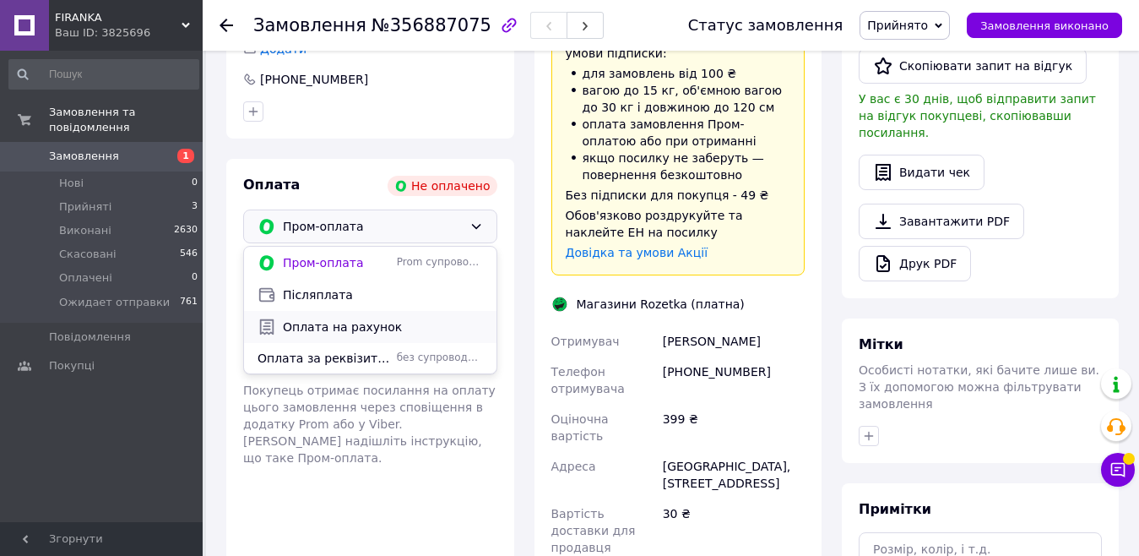
click at [356, 318] on span "Оплата на рахунок" at bounding box center [383, 326] width 200 height 17
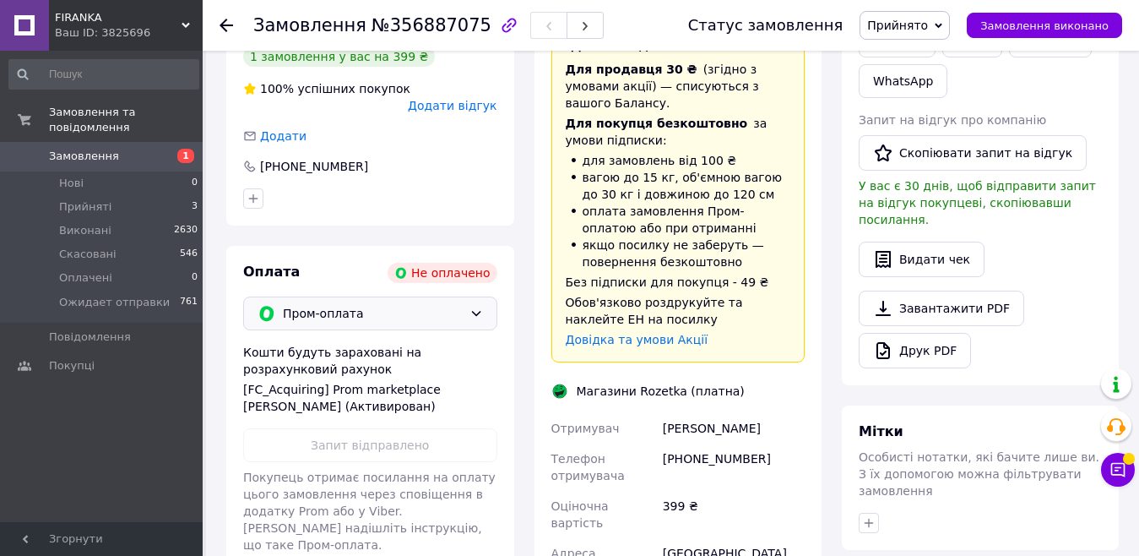
scroll to position [434, 0]
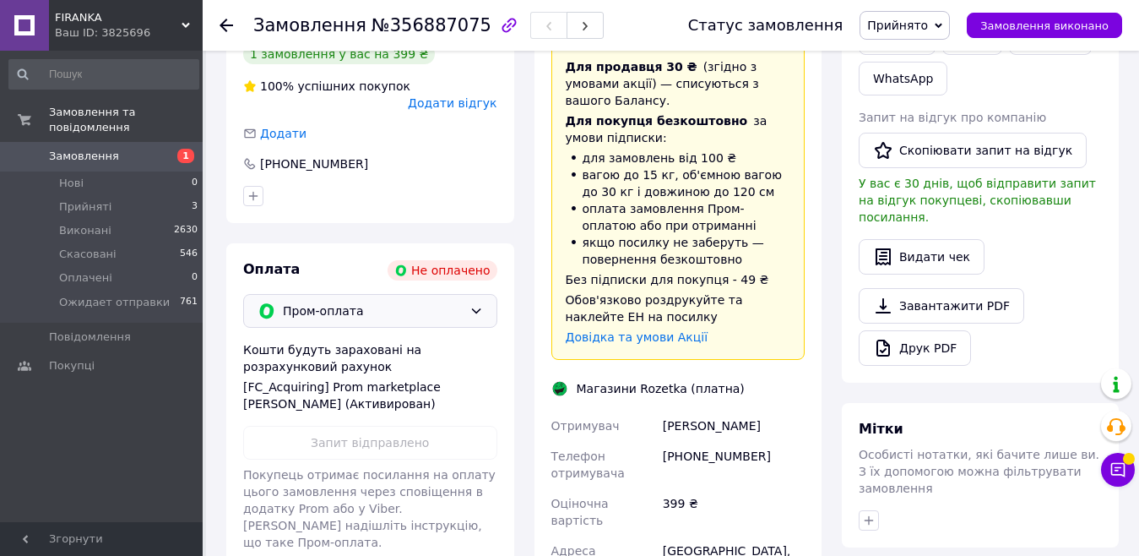
click at [1051, 89] on div "Надіслати інструкцію   Чат Viber Telegram WhatsApp" at bounding box center [981, 36] width 250 height 125
click at [1114, 472] on icon at bounding box center [1118, 469] width 17 height 17
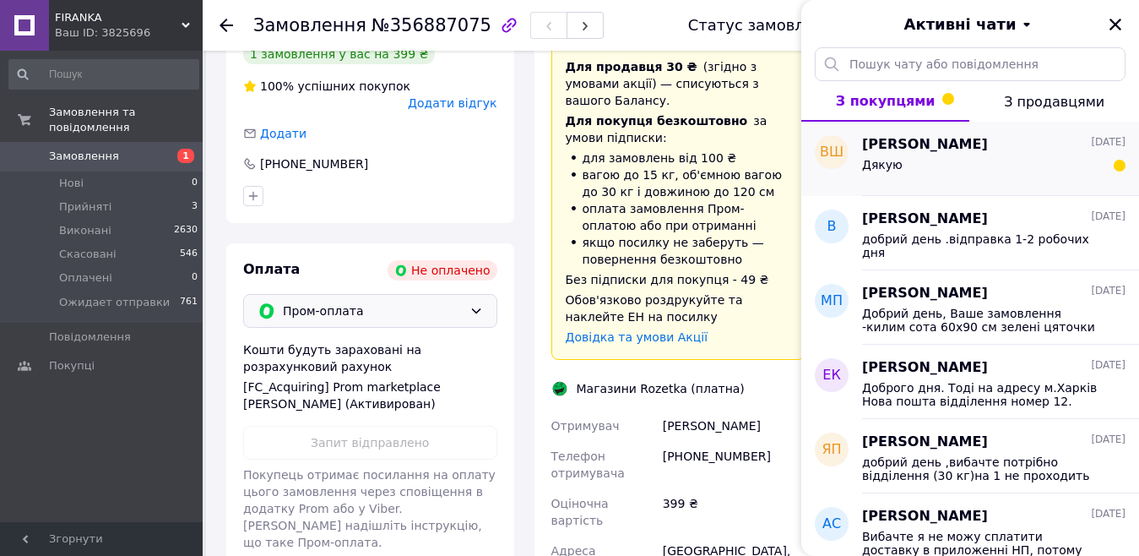
click at [978, 163] on div "Дякую" at bounding box center [993, 168] width 263 height 27
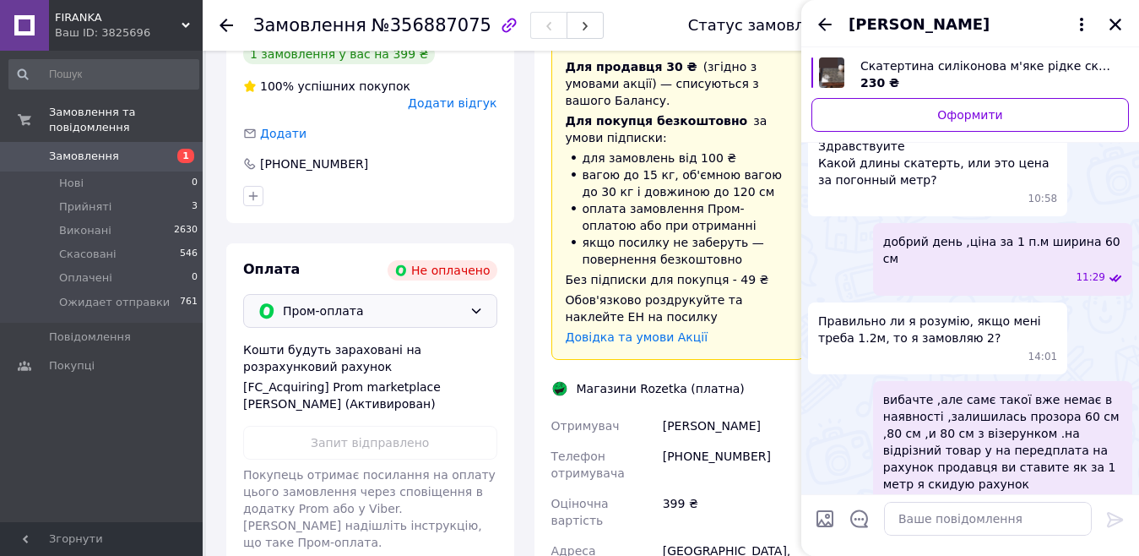
scroll to position [0, 0]
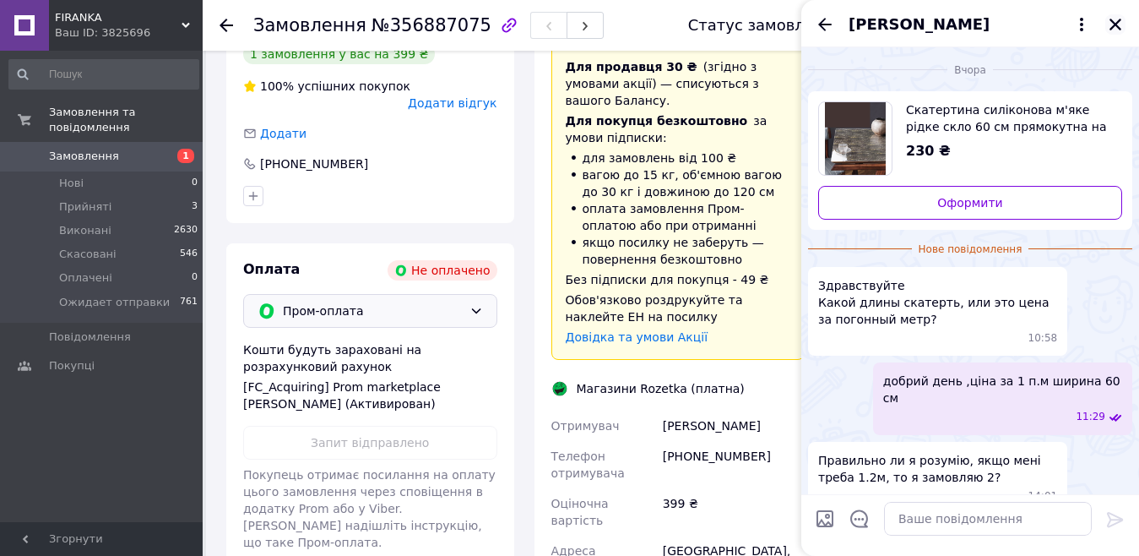
click at [1113, 24] on icon "Закрити" at bounding box center [1115, 24] width 15 height 15
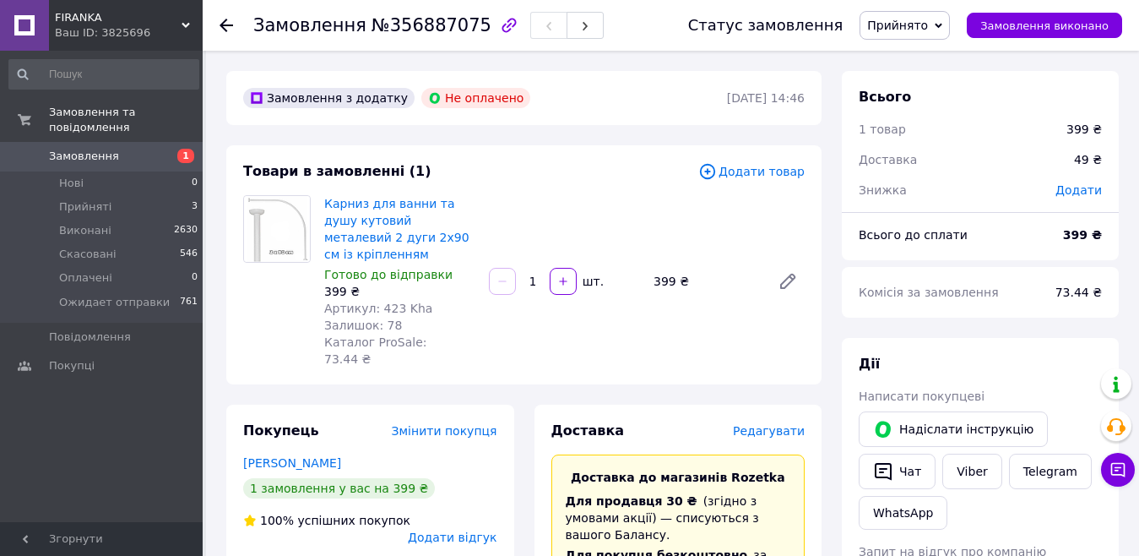
click at [98, 149] on span "Замовлення" at bounding box center [84, 156] width 70 height 15
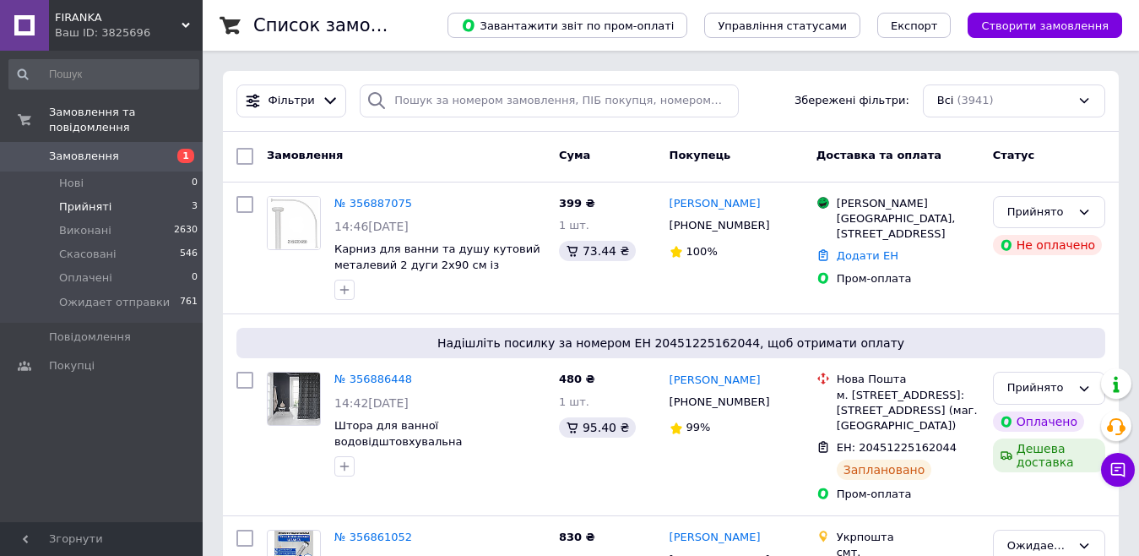
click at [86, 199] on span "Прийняті" at bounding box center [85, 206] width 52 height 15
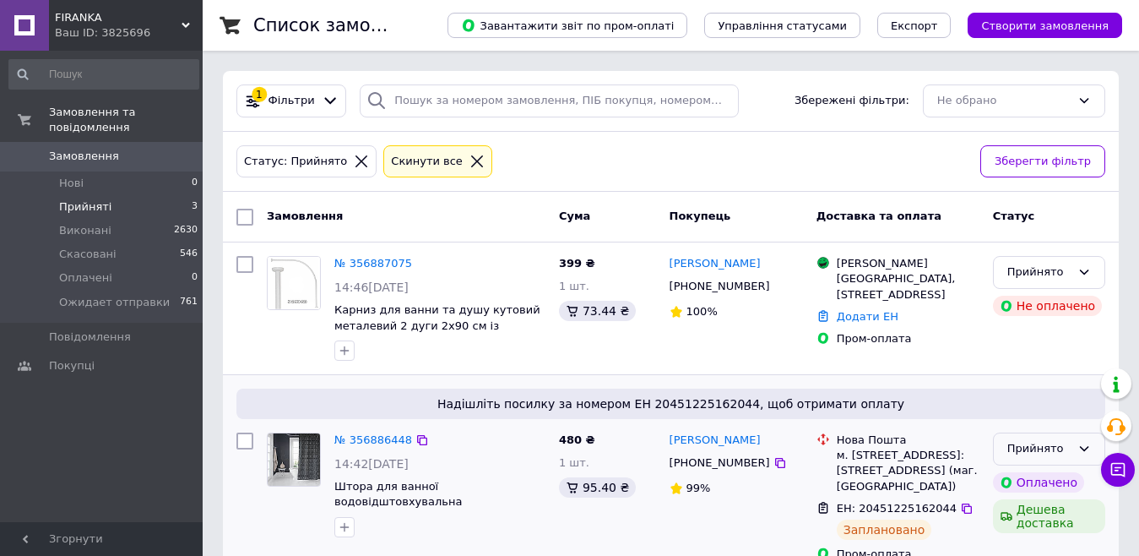
click at [1074, 443] on div "Прийнято" at bounding box center [1049, 448] width 112 height 33
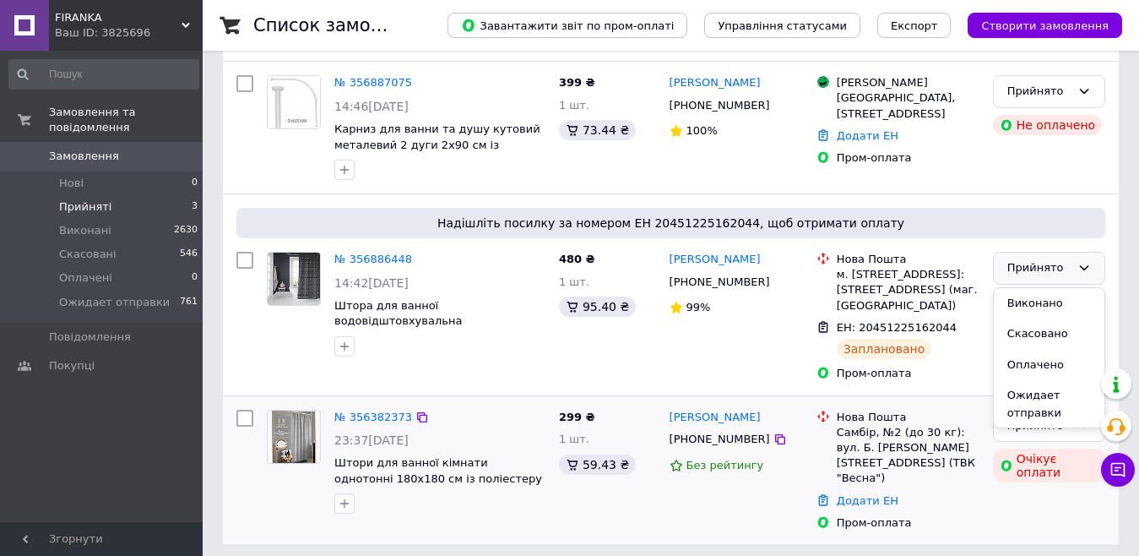
scroll to position [185, 0]
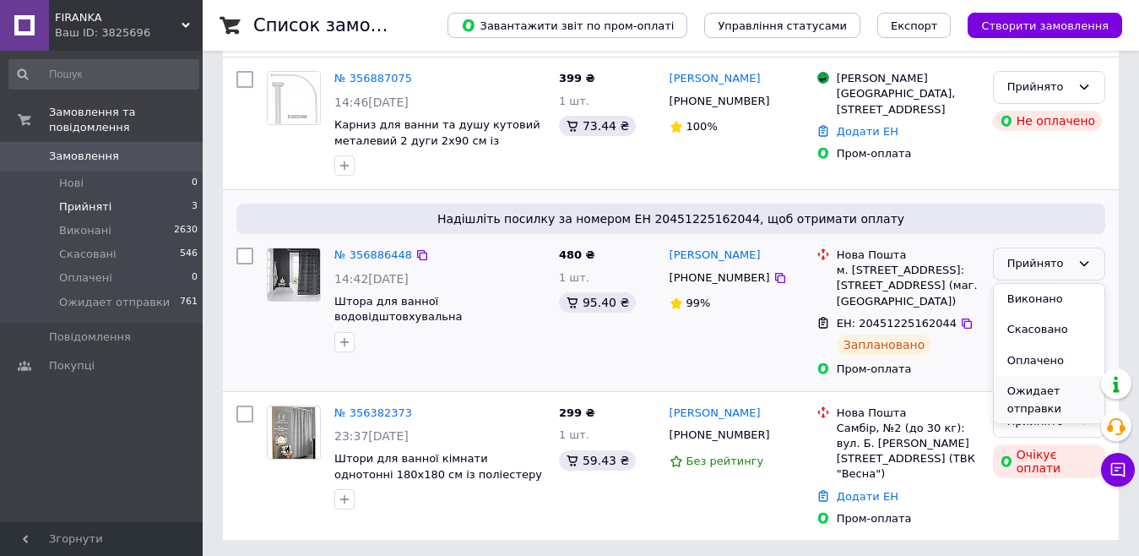
click at [1027, 389] on li "Ожидает отправки" at bounding box center [1049, 400] width 111 height 48
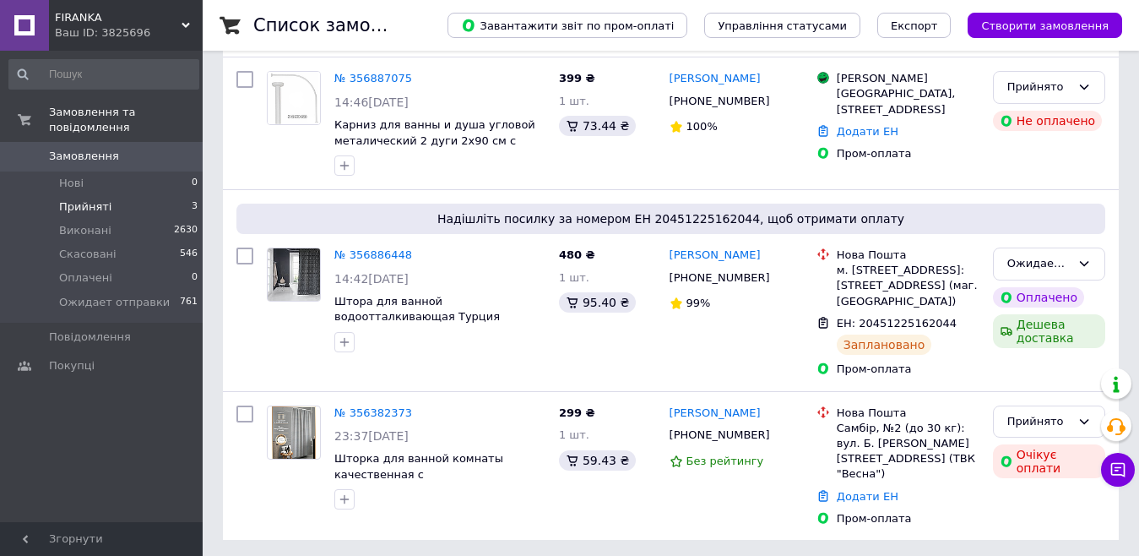
click at [77, 199] on span "Прийняті" at bounding box center [85, 206] width 52 height 15
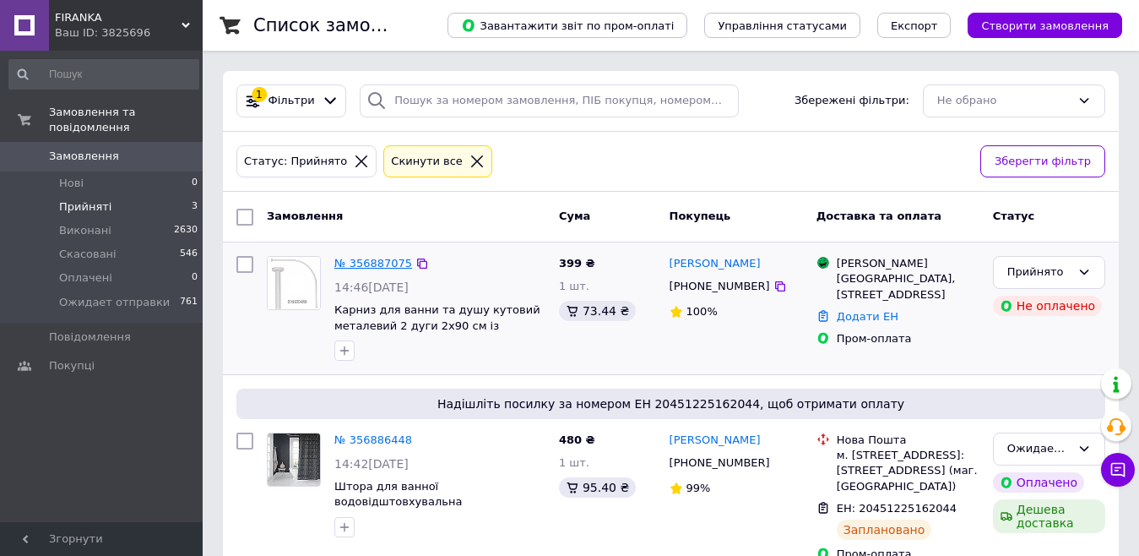
click at [355, 260] on link "№ 356887075" at bounding box center [373, 263] width 78 height 13
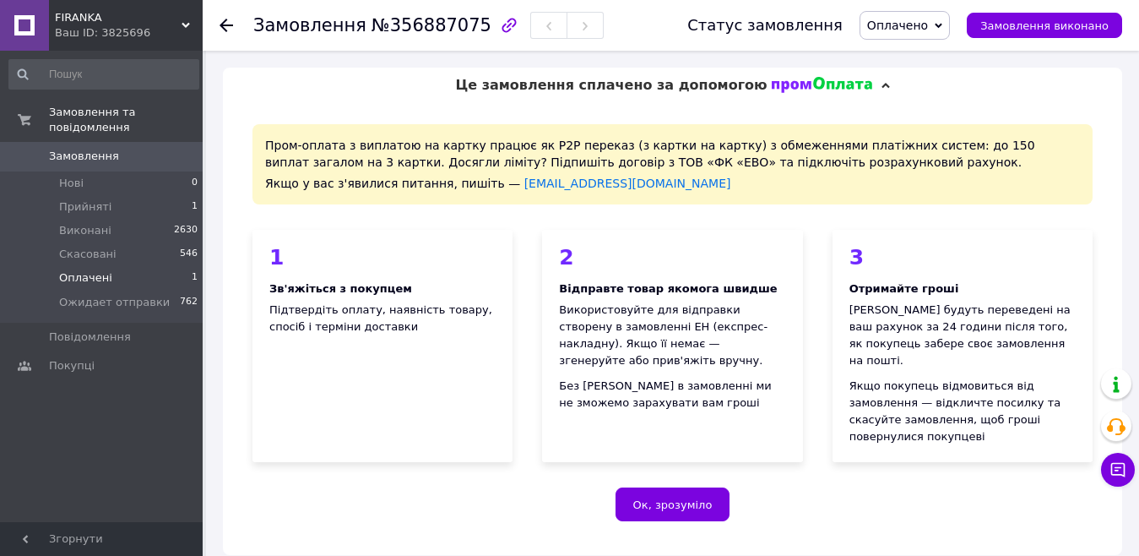
click at [73, 270] on span "Оплачені" at bounding box center [85, 277] width 53 height 15
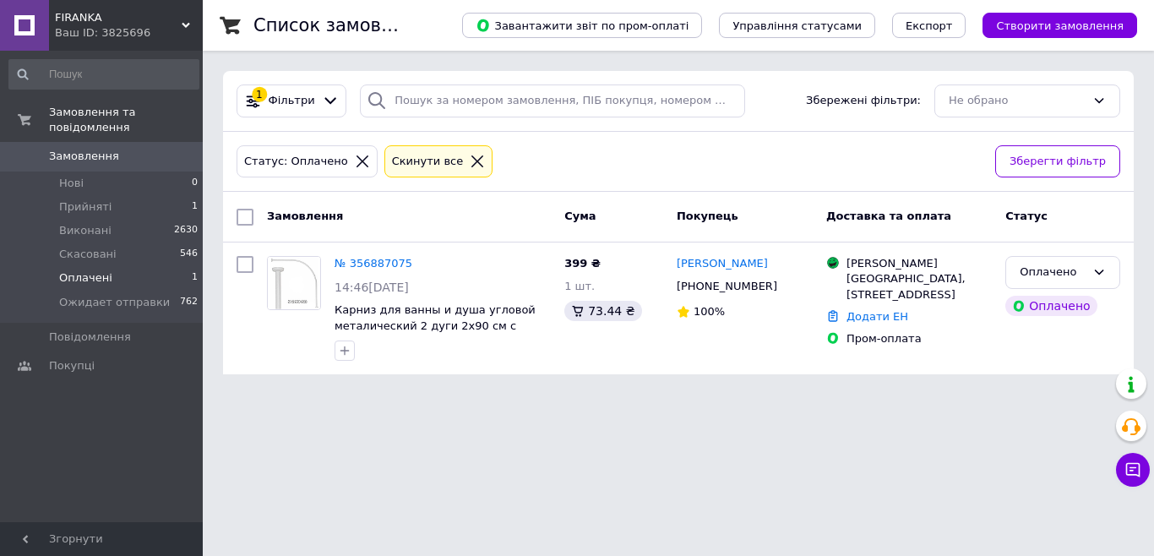
click at [783, 111] on div "1 Фільтри Збережені фільтри: Не обрано" at bounding box center [678, 100] width 897 height 33
click at [371, 263] on link "№ 356887075" at bounding box center [373, 263] width 78 height 13
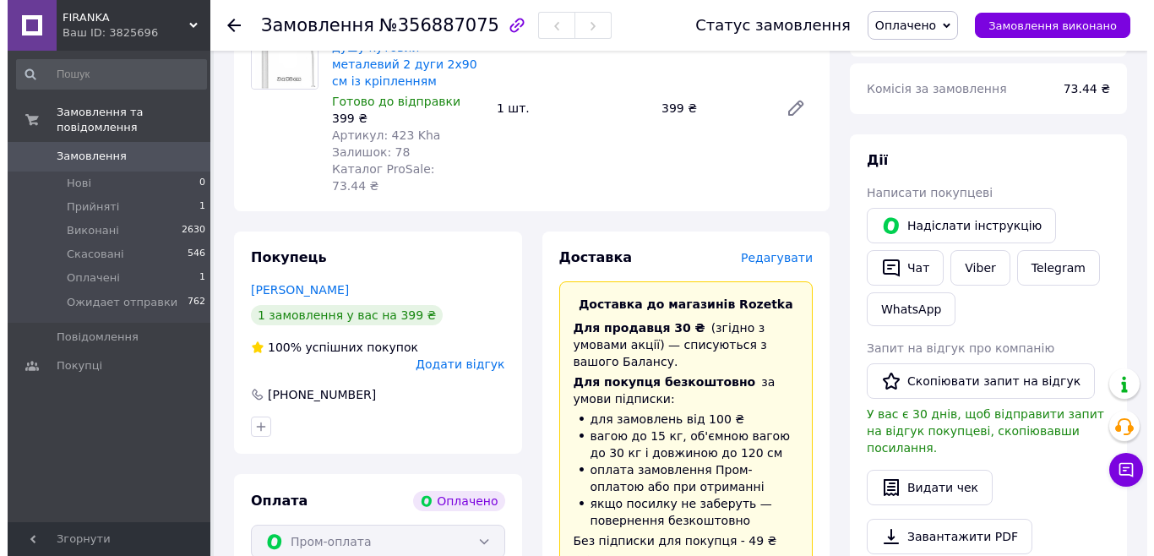
scroll to position [676, 0]
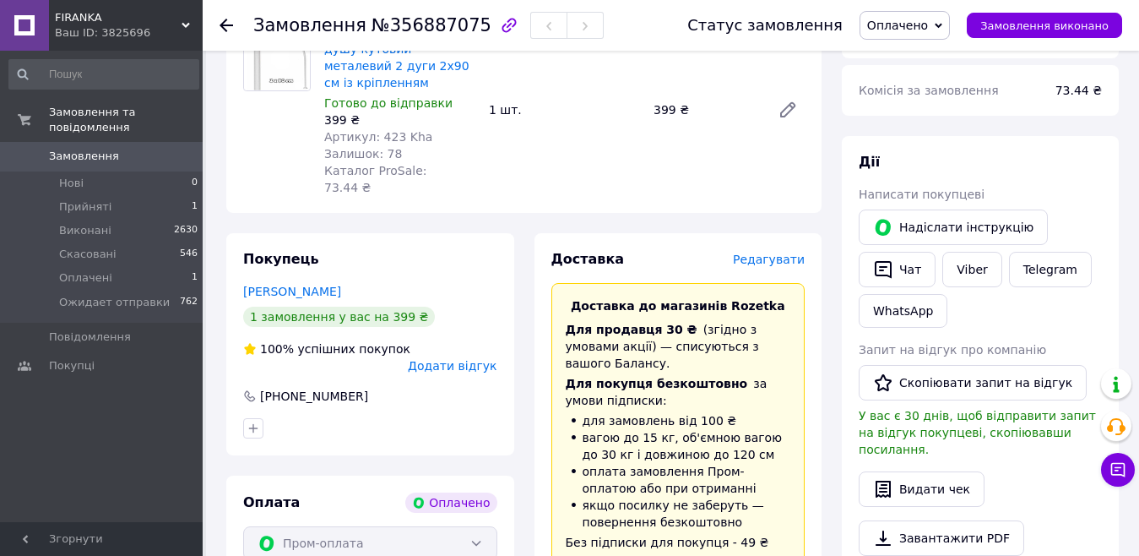
click at [767, 253] on span "Редагувати" at bounding box center [769, 260] width 72 height 14
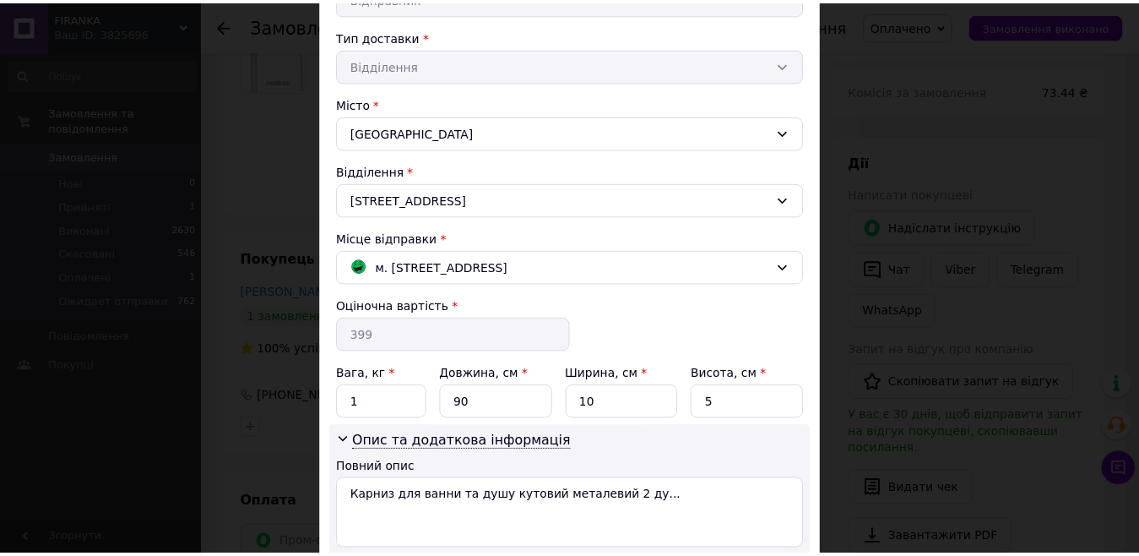
scroll to position [491, 0]
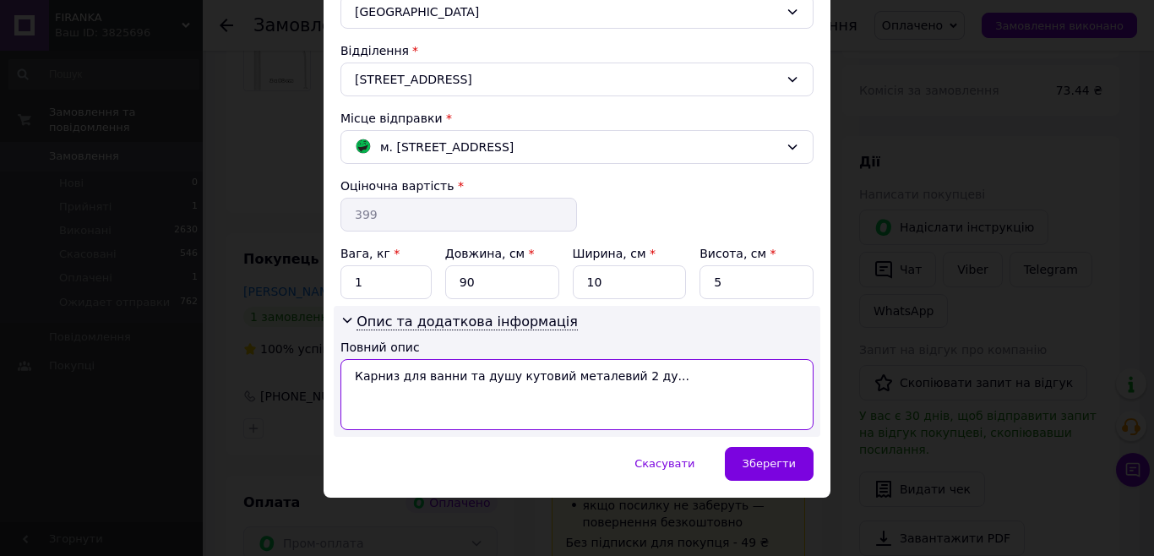
drag, startPoint x: 642, startPoint y: 379, endPoint x: 395, endPoint y: 374, distance: 246.7
click at [395, 374] on textarea "Карниз для ванни та душу кутовий металевий 2 ду..." at bounding box center [576, 394] width 473 height 71
drag, startPoint x: 508, startPoint y: 380, endPoint x: 348, endPoint y: 372, distance: 160.6
click at [348, 372] on textarea "Карниз дуга 2х90 см білий" at bounding box center [576, 394] width 473 height 71
type textarea "Карниз дуга 2х90 см білий"
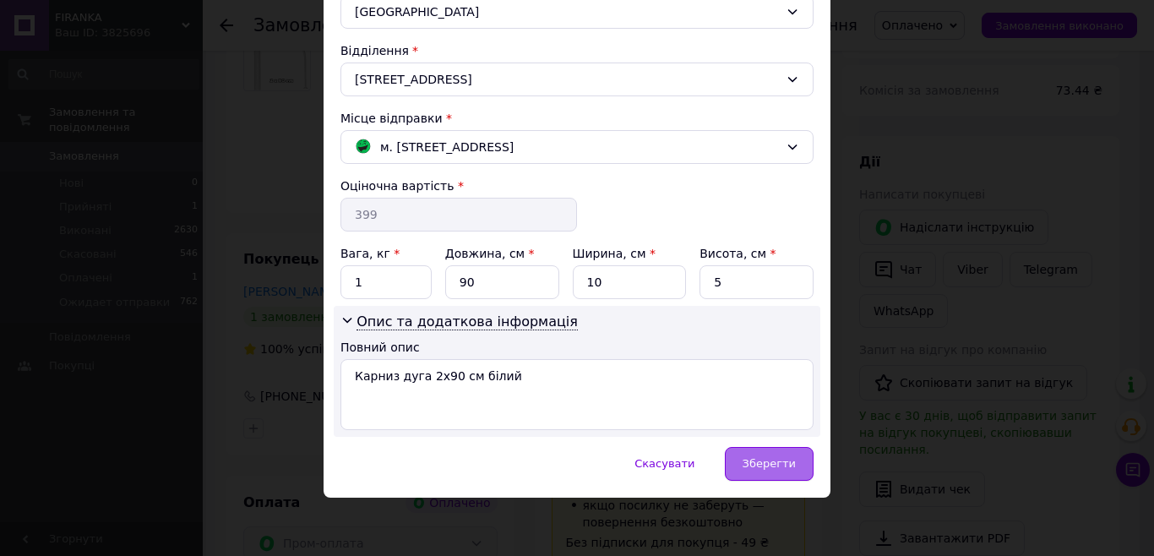
click at [772, 462] on span "Зберегти" at bounding box center [768, 463] width 53 height 13
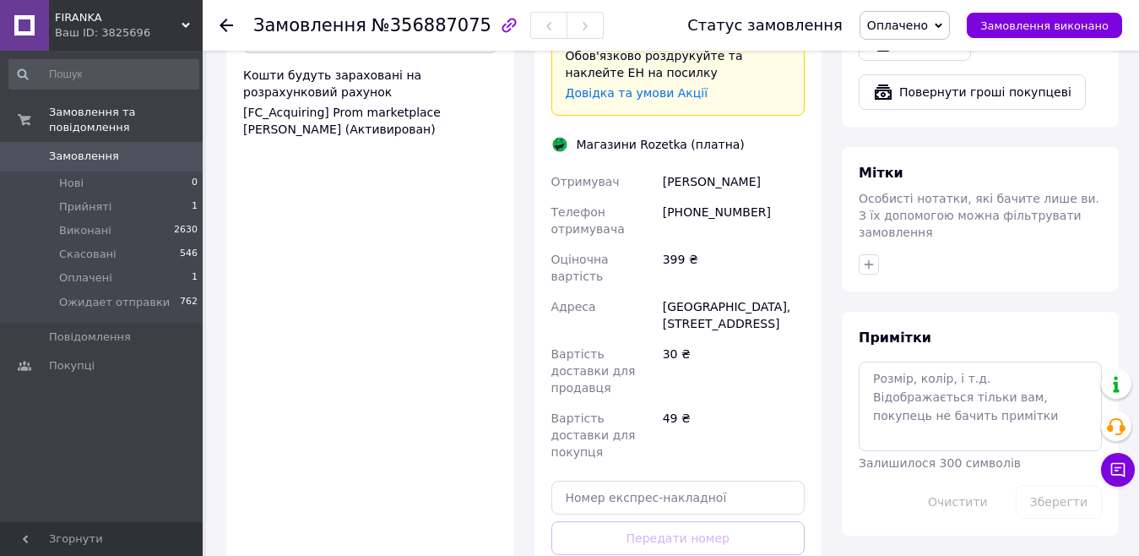
scroll to position [1351, 0]
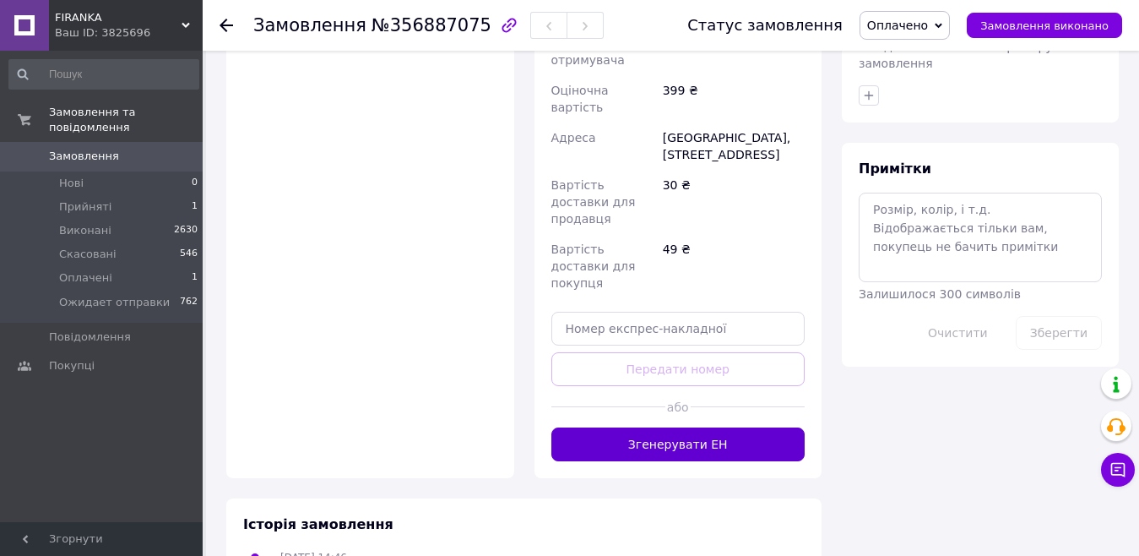
click at [682, 427] on button "Згенерувати ЕН" at bounding box center [678, 444] width 254 height 34
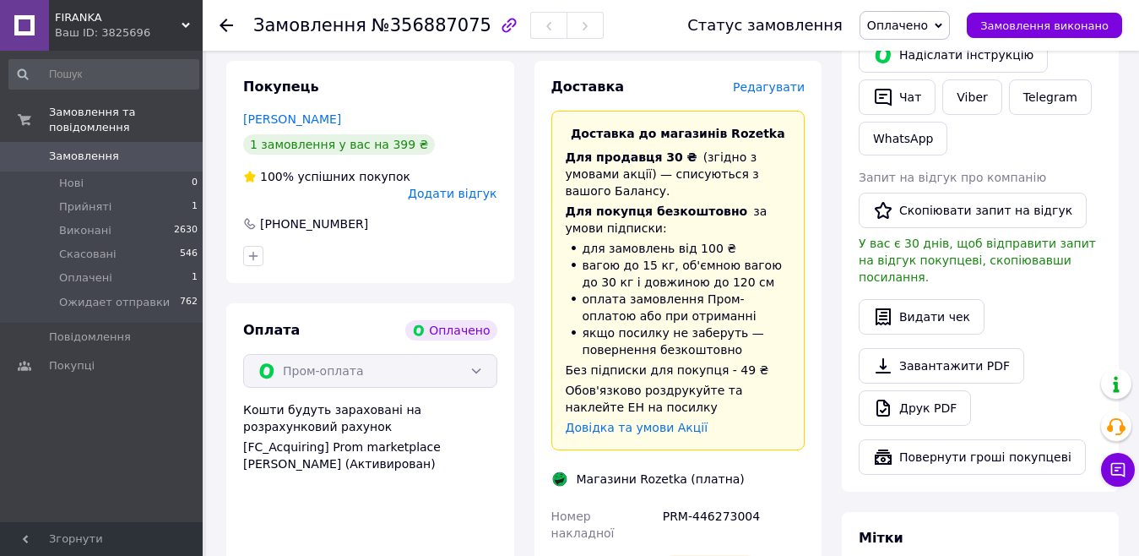
scroll to position [845, 0]
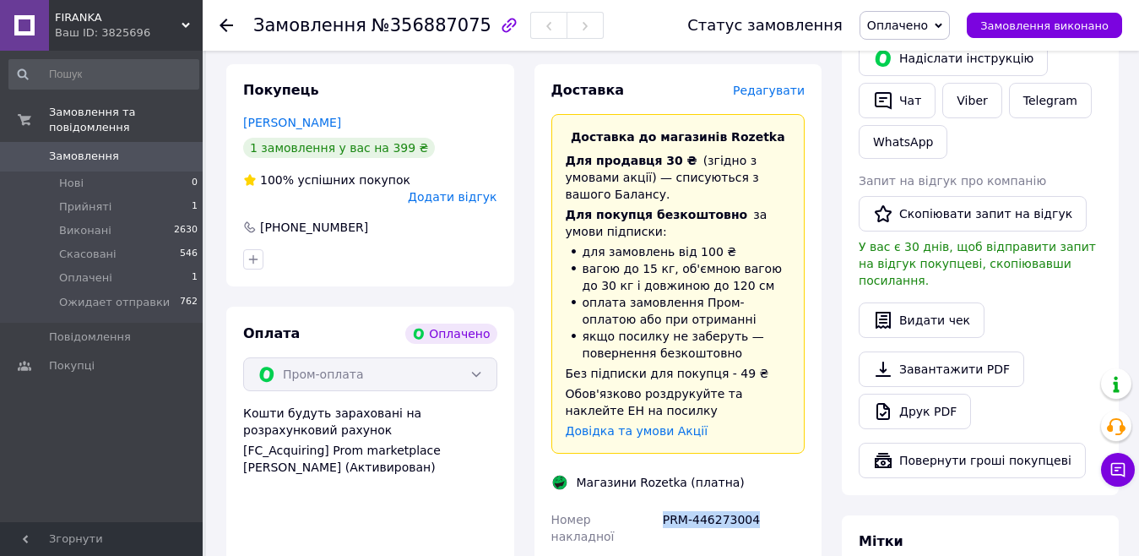
drag, startPoint x: 763, startPoint y: 446, endPoint x: 655, endPoint y: 452, distance: 108.3
copy div "Номер накладної PRM-446273004"
click at [928, 27] on span "Оплачено" at bounding box center [897, 26] width 61 height 14
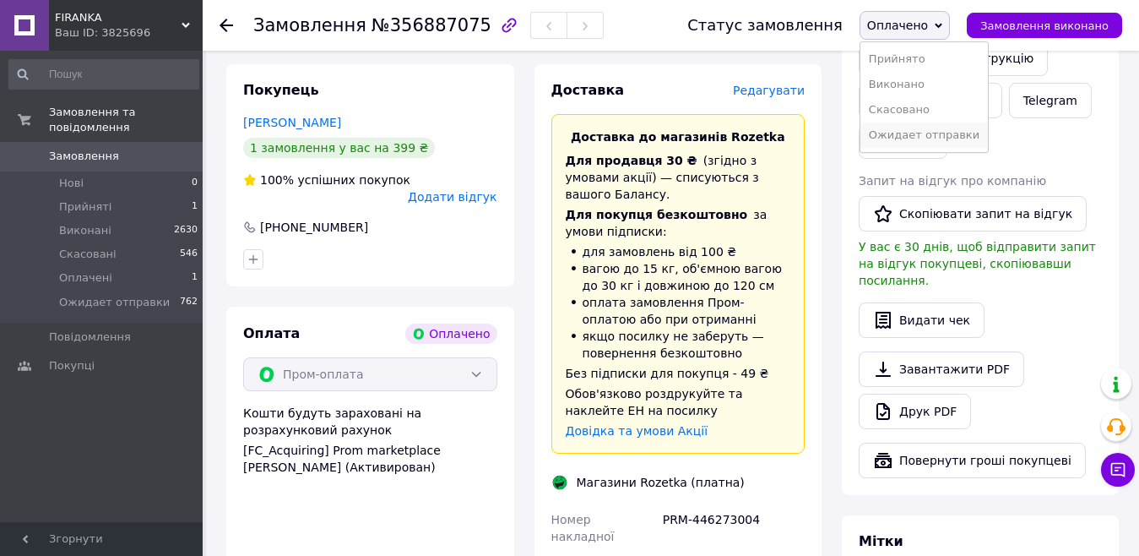
click at [918, 136] on li "Ожидает отправки" at bounding box center [925, 134] width 128 height 25
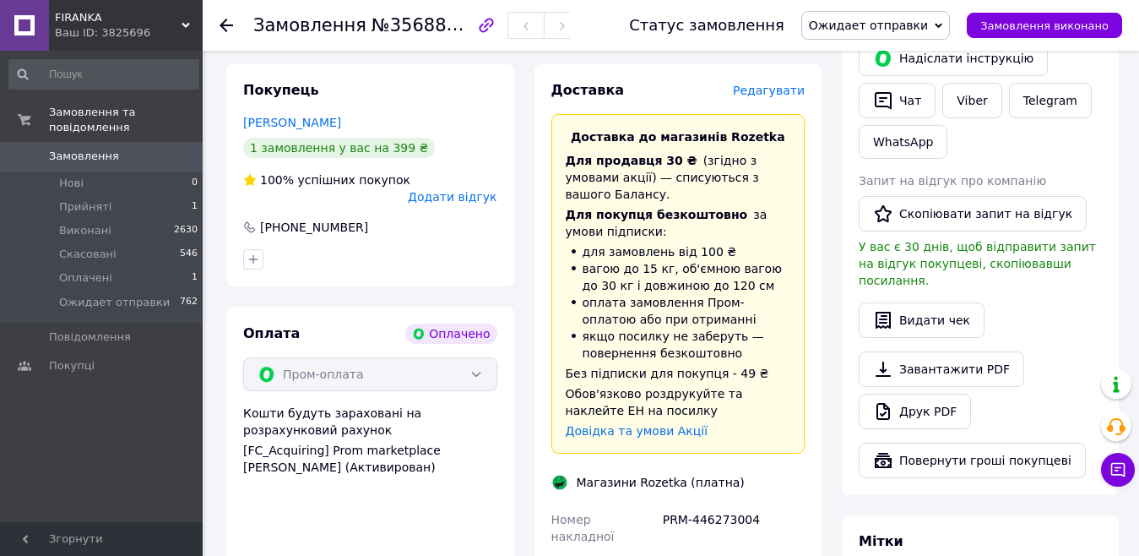
click at [865, 240] on span "У вас є 30 днів, щоб відправити запит на відгук покупцеві, скопіювавши посиланн…" at bounding box center [977, 263] width 237 height 47
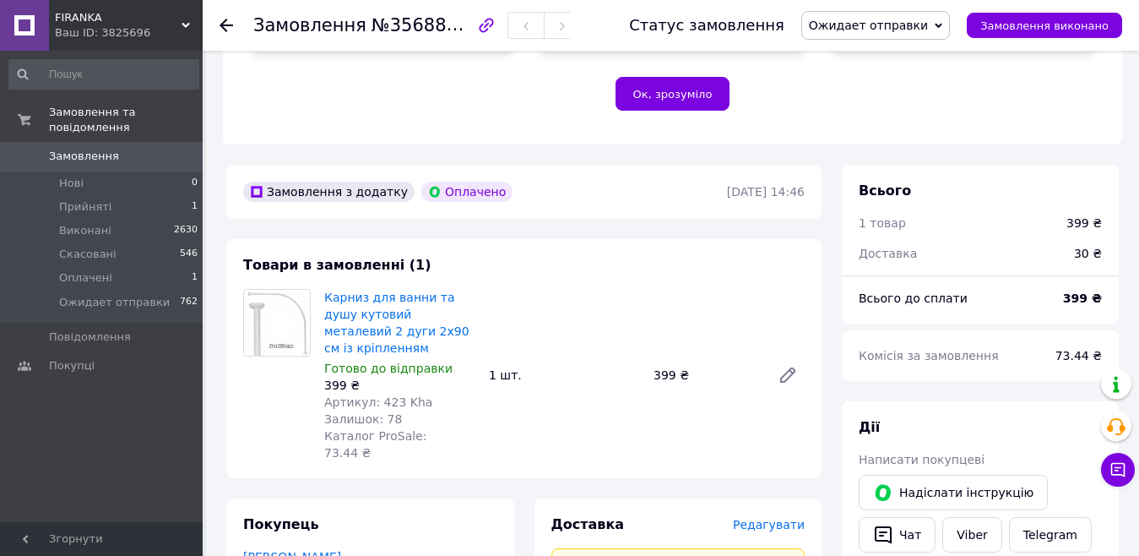
scroll to position [253, 0]
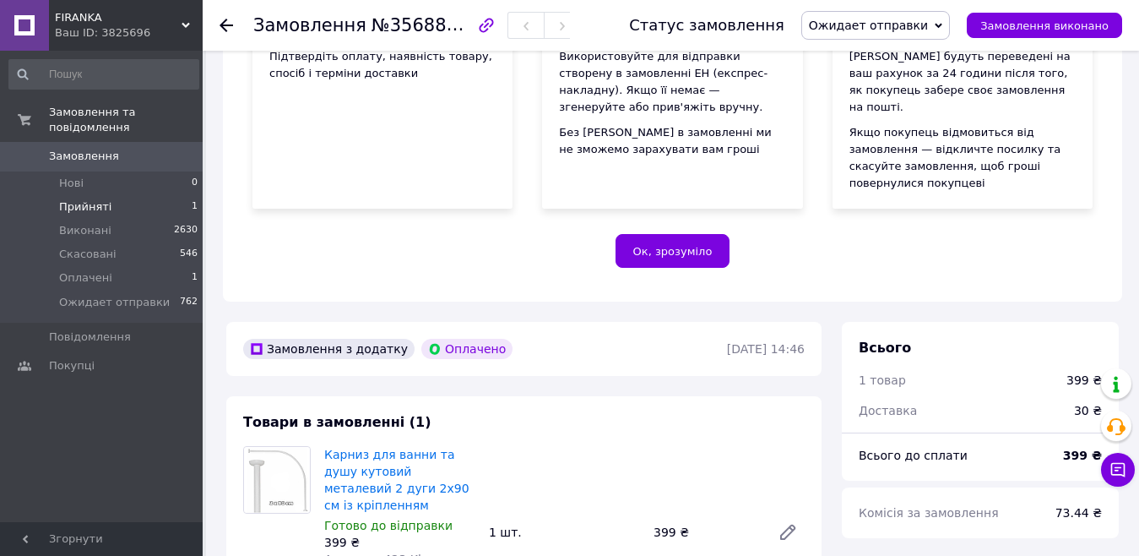
click at [57, 195] on li "Прийняті 1" at bounding box center [104, 207] width 208 height 24
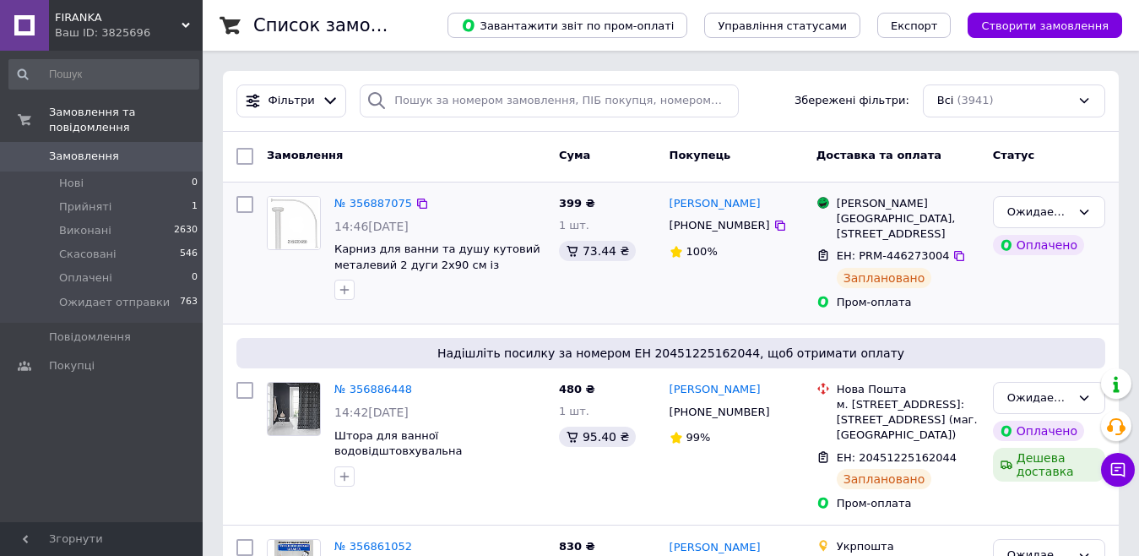
scroll to position [253, 0]
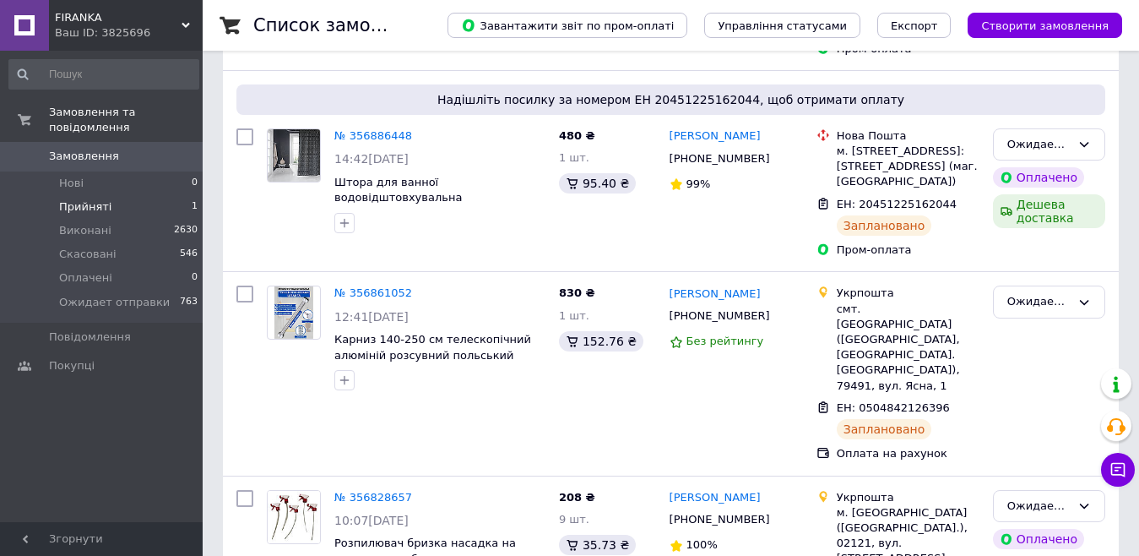
click at [75, 199] on span "Прийняті" at bounding box center [85, 206] width 52 height 15
